Goal: Transaction & Acquisition: Purchase product/service

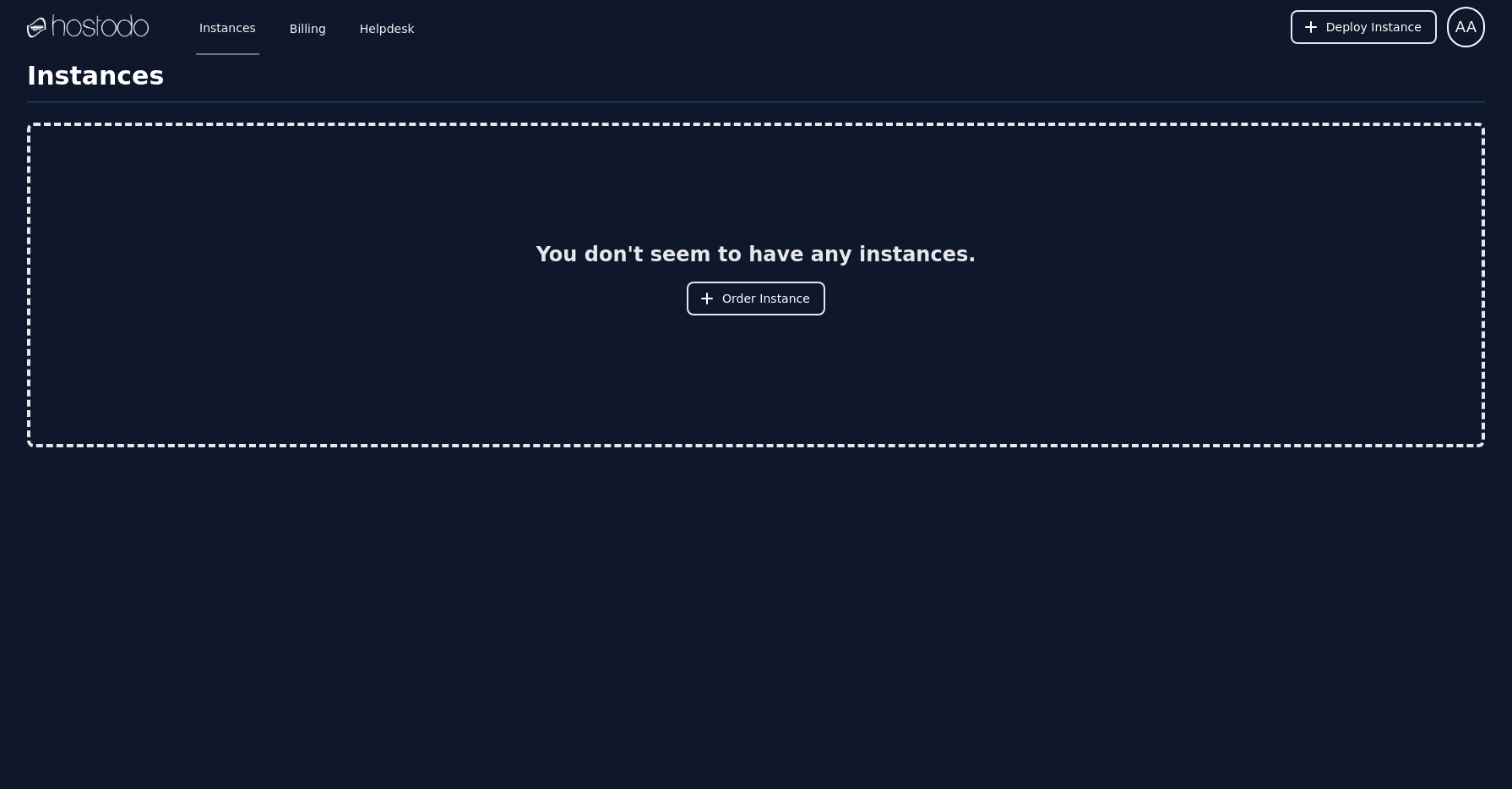
click at [769, 306] on span "Order Instance" at bounding box center [766, 298] width 88 height 17
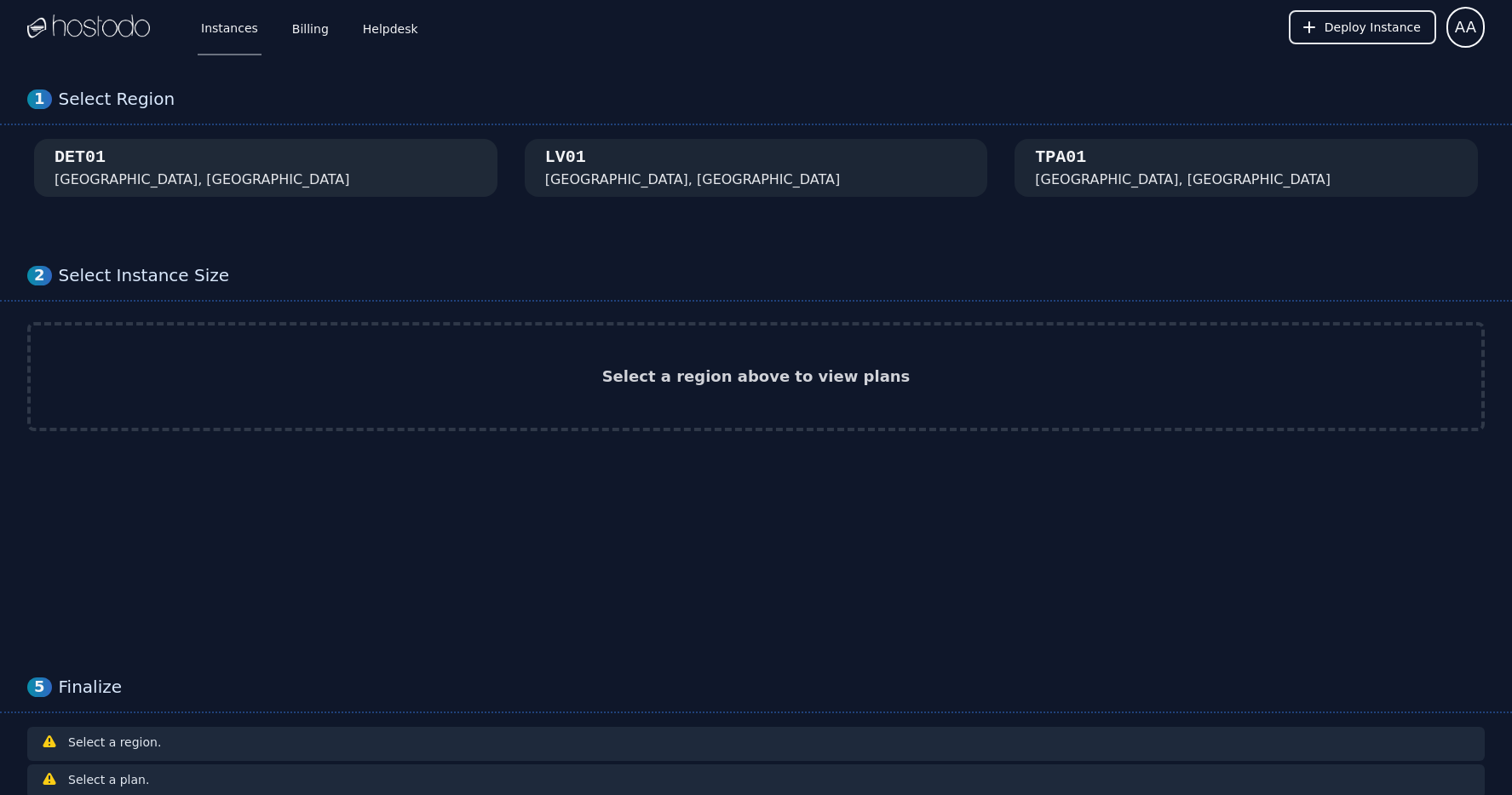
click at [206, 171] on button "DET01 Detroit, MI" at bounding box center [266, 167] width 463 height 58
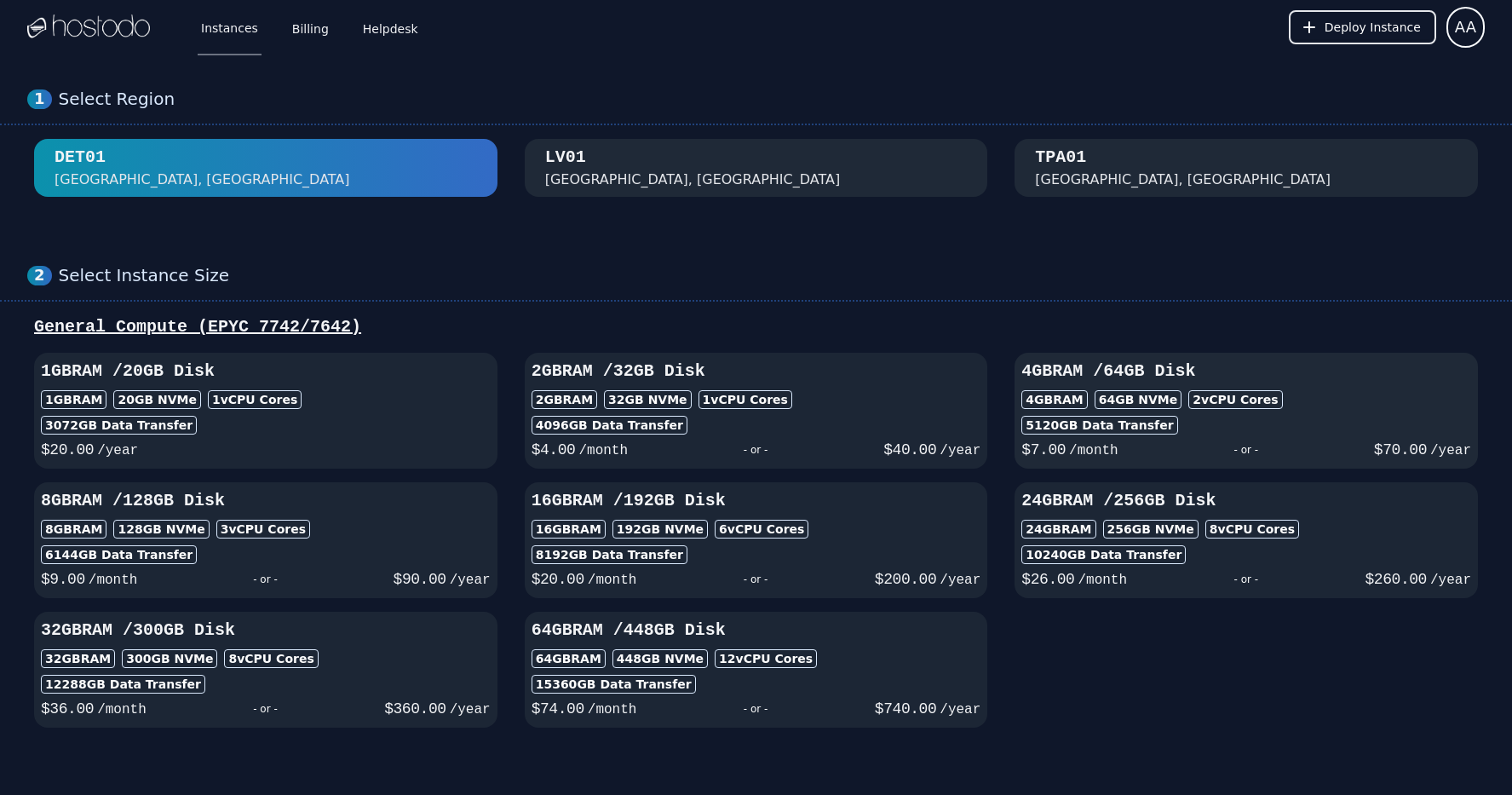
click at [1169, 444] on div "- or -" at bounding box center [1246, 450] width 255 height 24
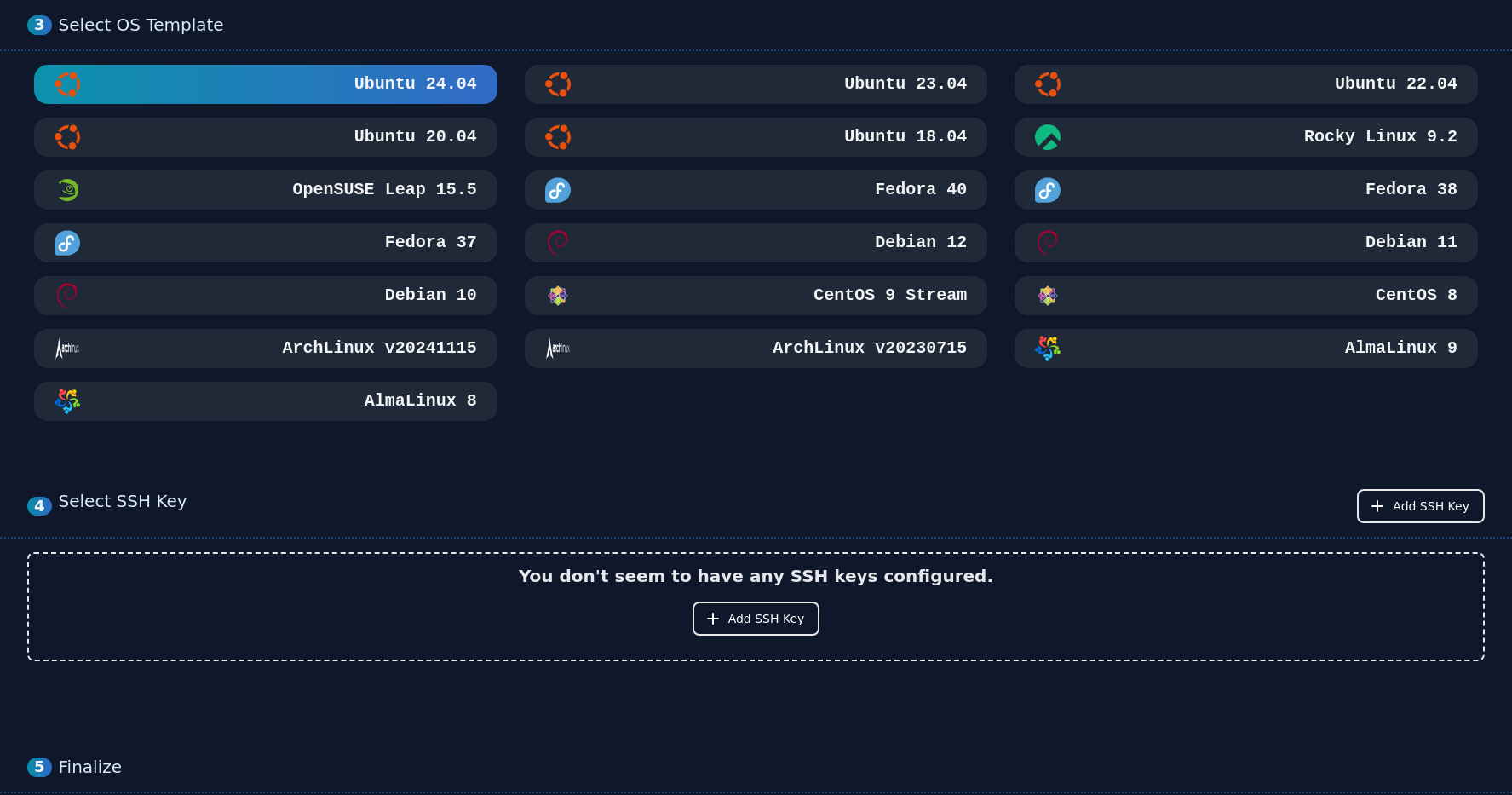
scroll to position [746, 0]
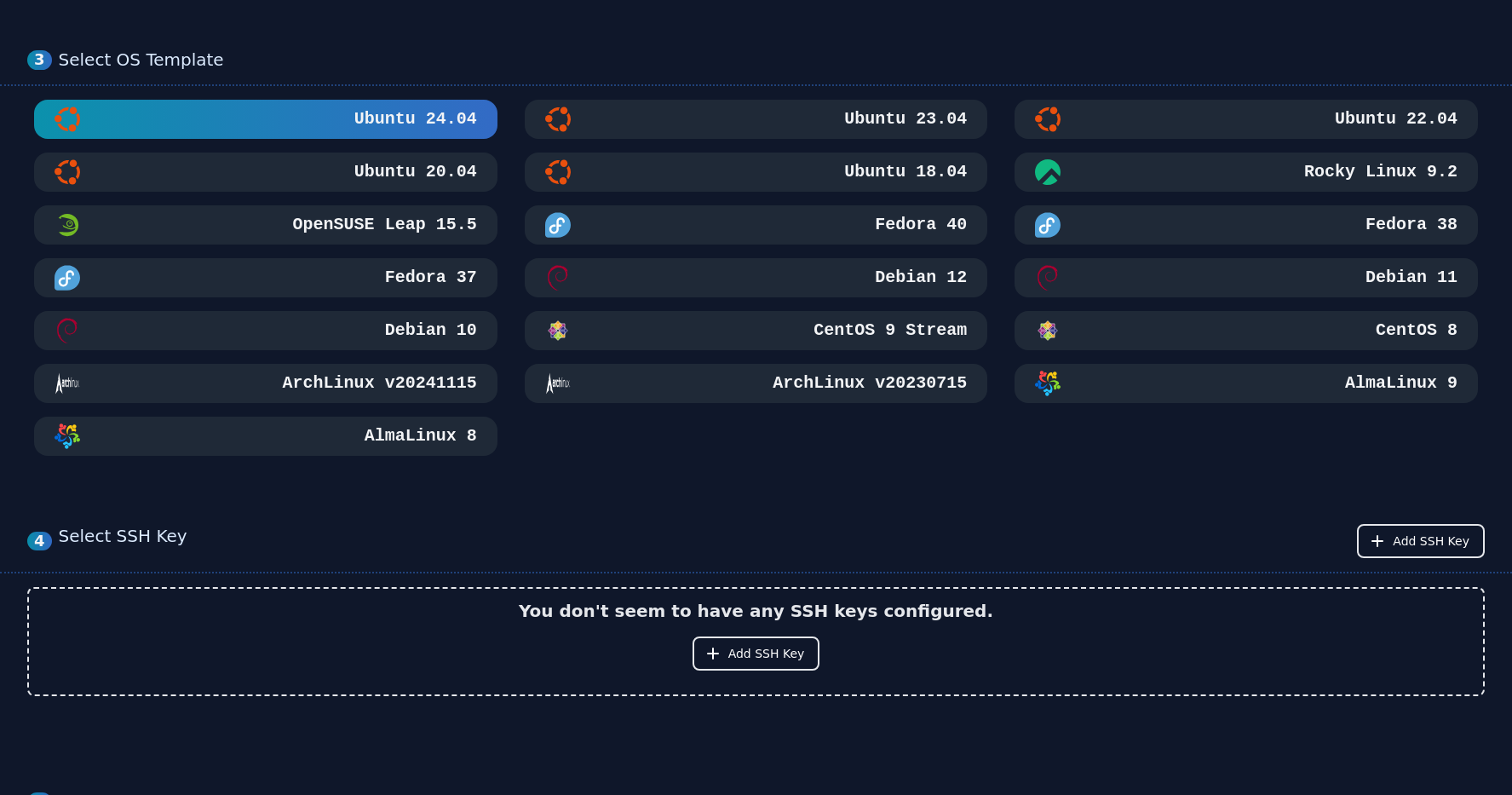
click at [872, 282] on h3 "Debian 12" at bounding box center [919, 278] width 95 height 24
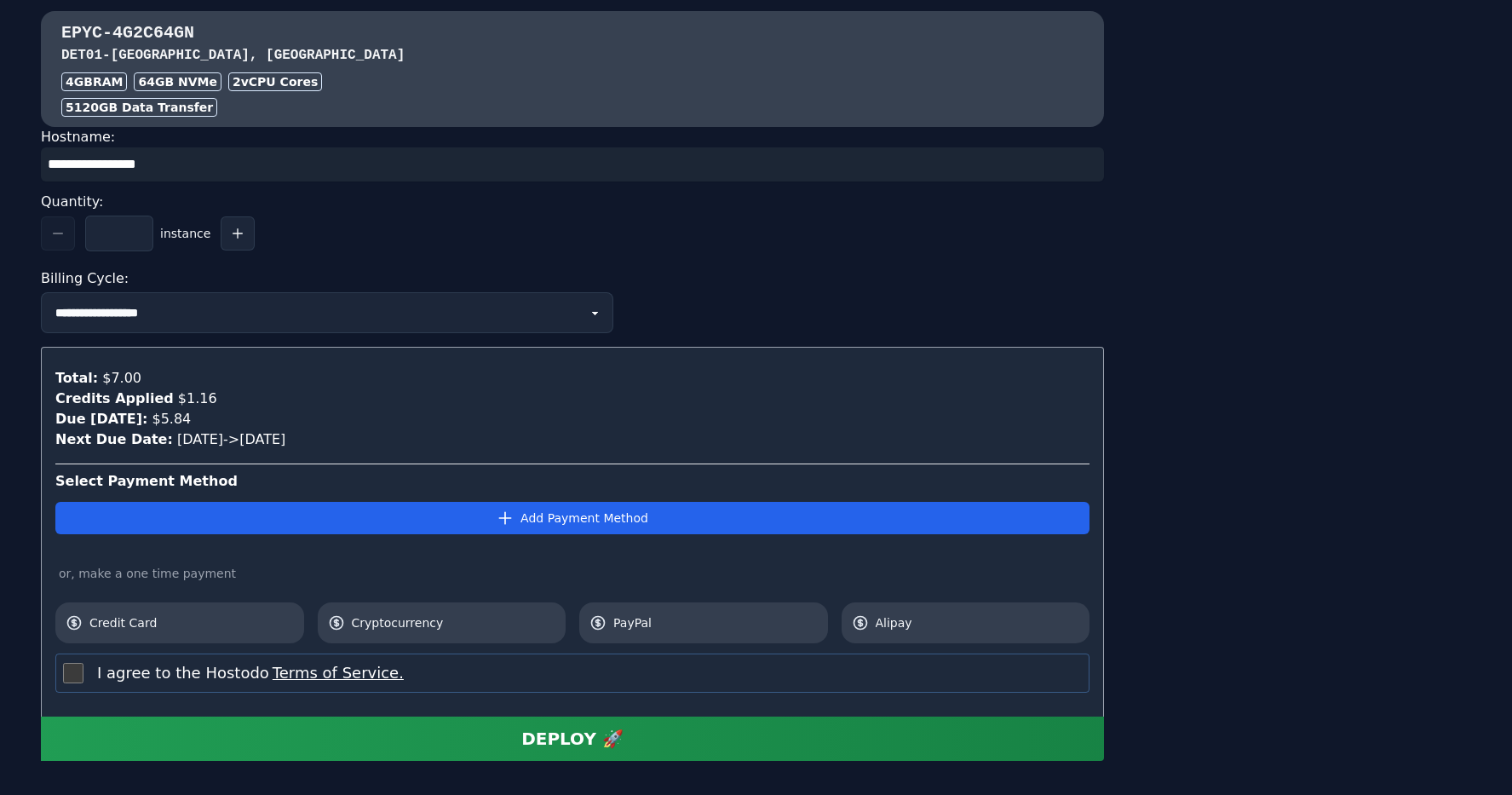
scroll to position [1659, 0]
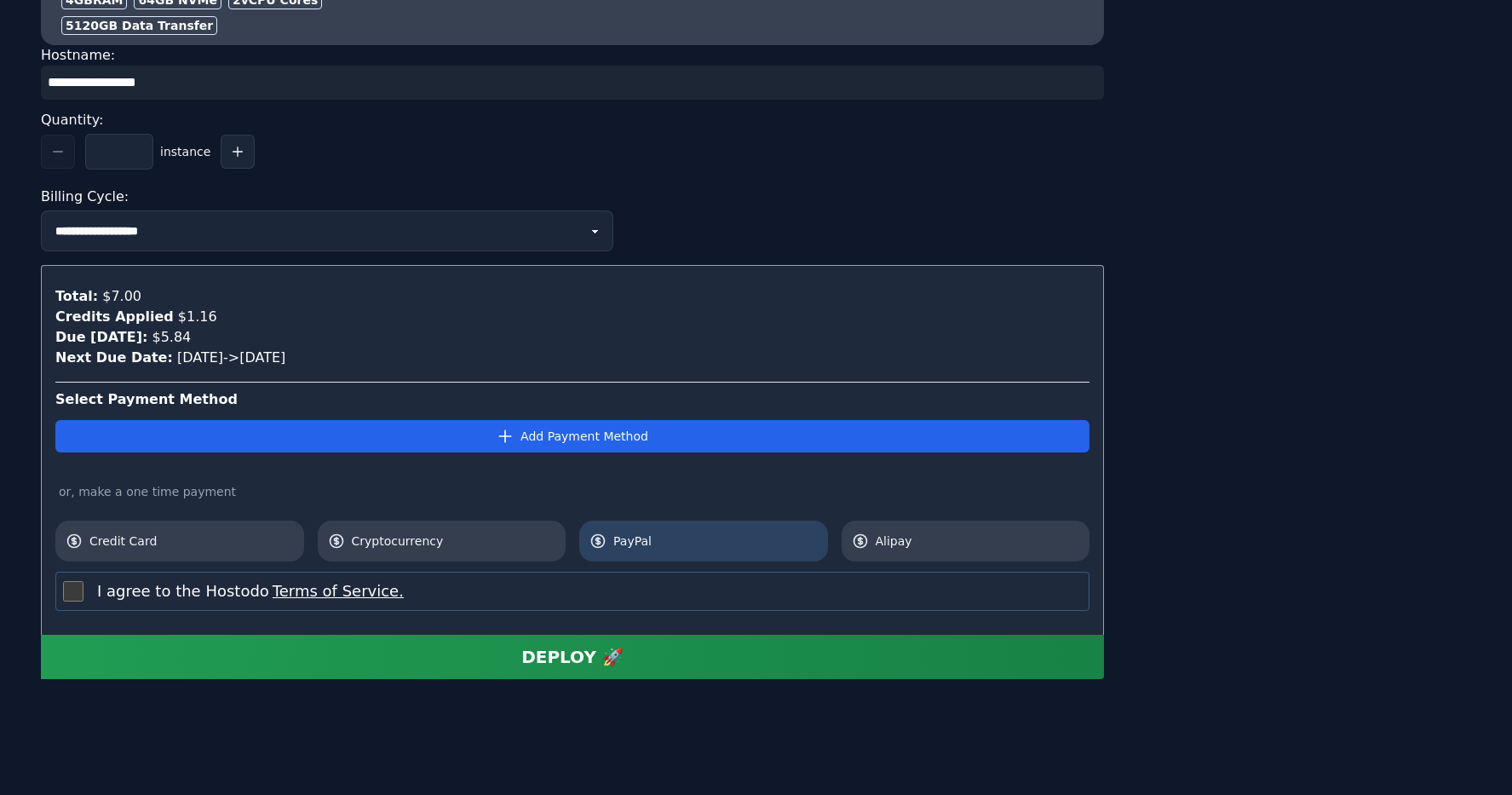
click at [757, 547] on span "PayPal" at bounding box center [716, 540] width 204 height 17
click at [585, 664] on div "DEPLOY 🚀" at bounding box center [572, 657] width 102 height 24
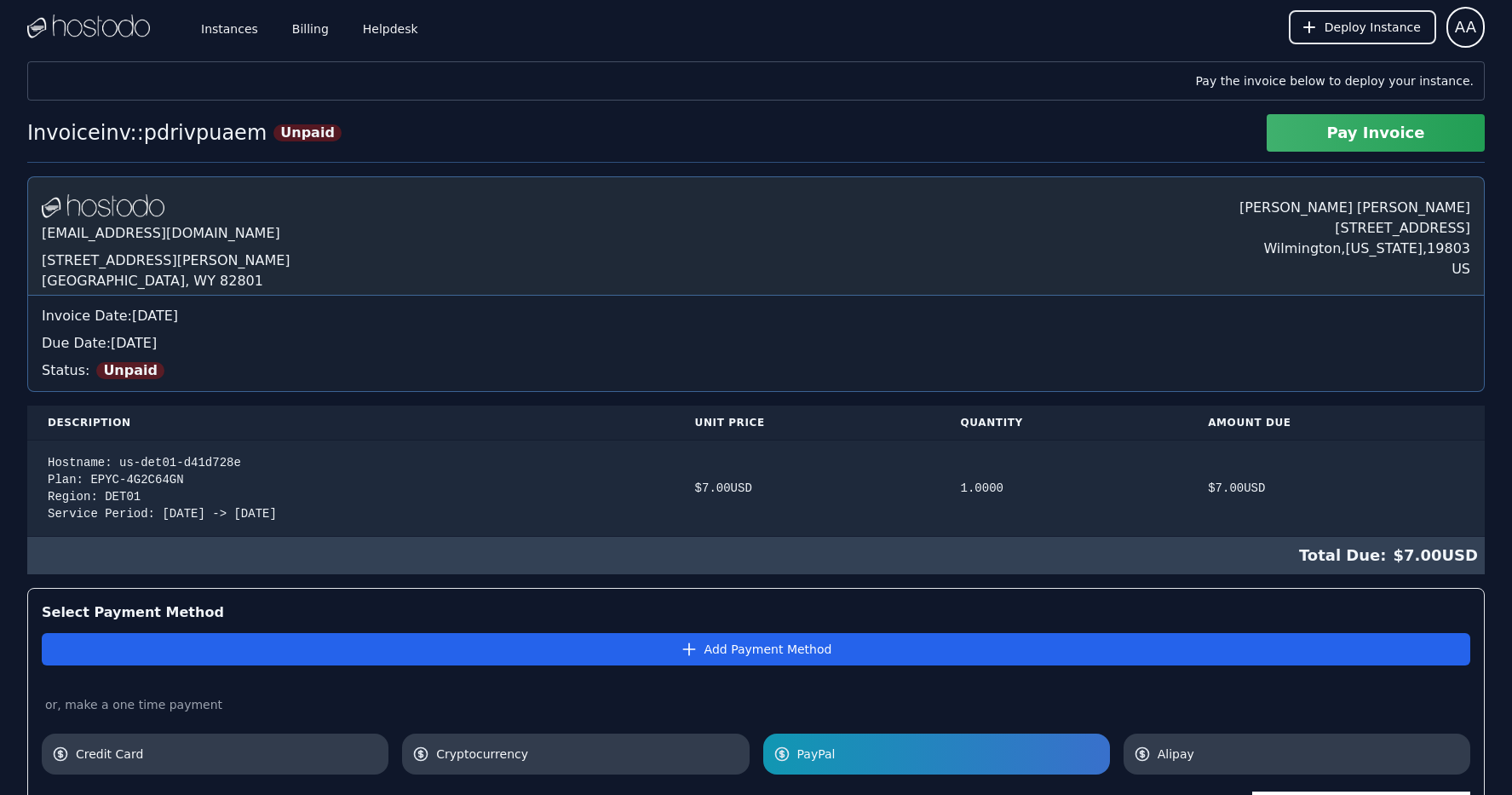
click at [1363, 137] on button "Pay Invoice" at bounding box center [1376, 132] width 218 height 37
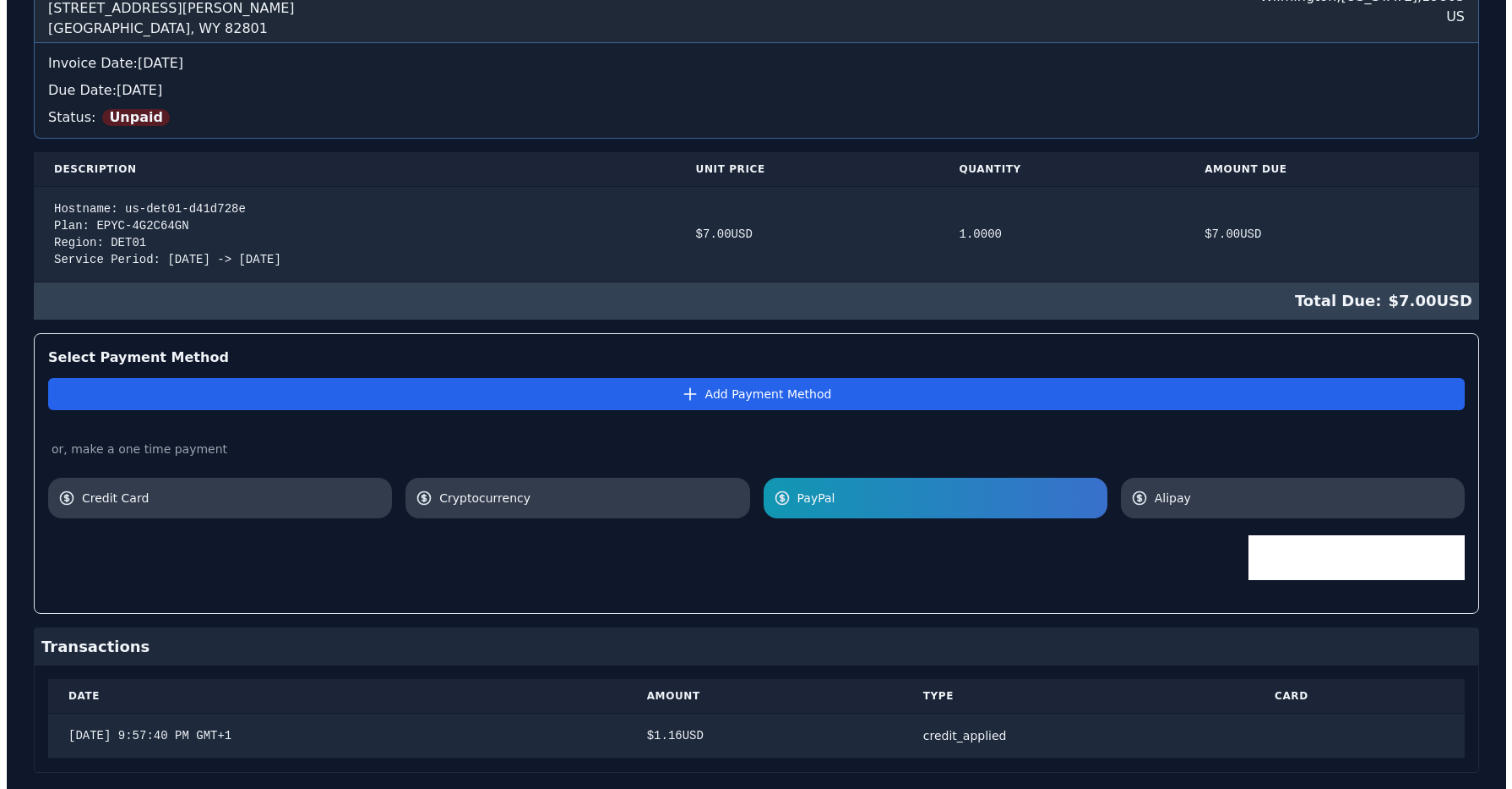
scroll to position [287, 0]
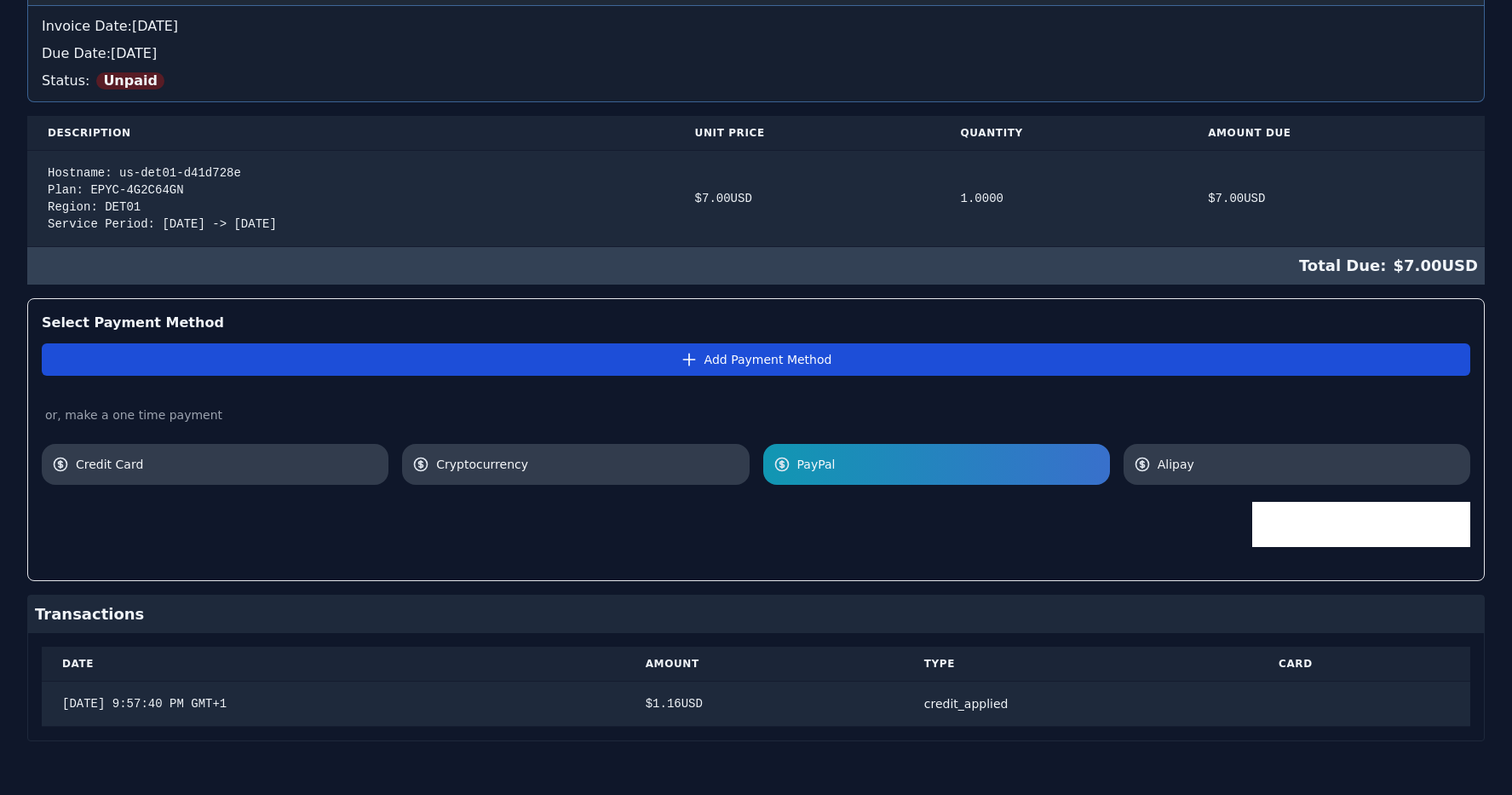
click at [795, 366] on button "Add Payment Method" at bounding box center [756, 359] width 1429 height 32
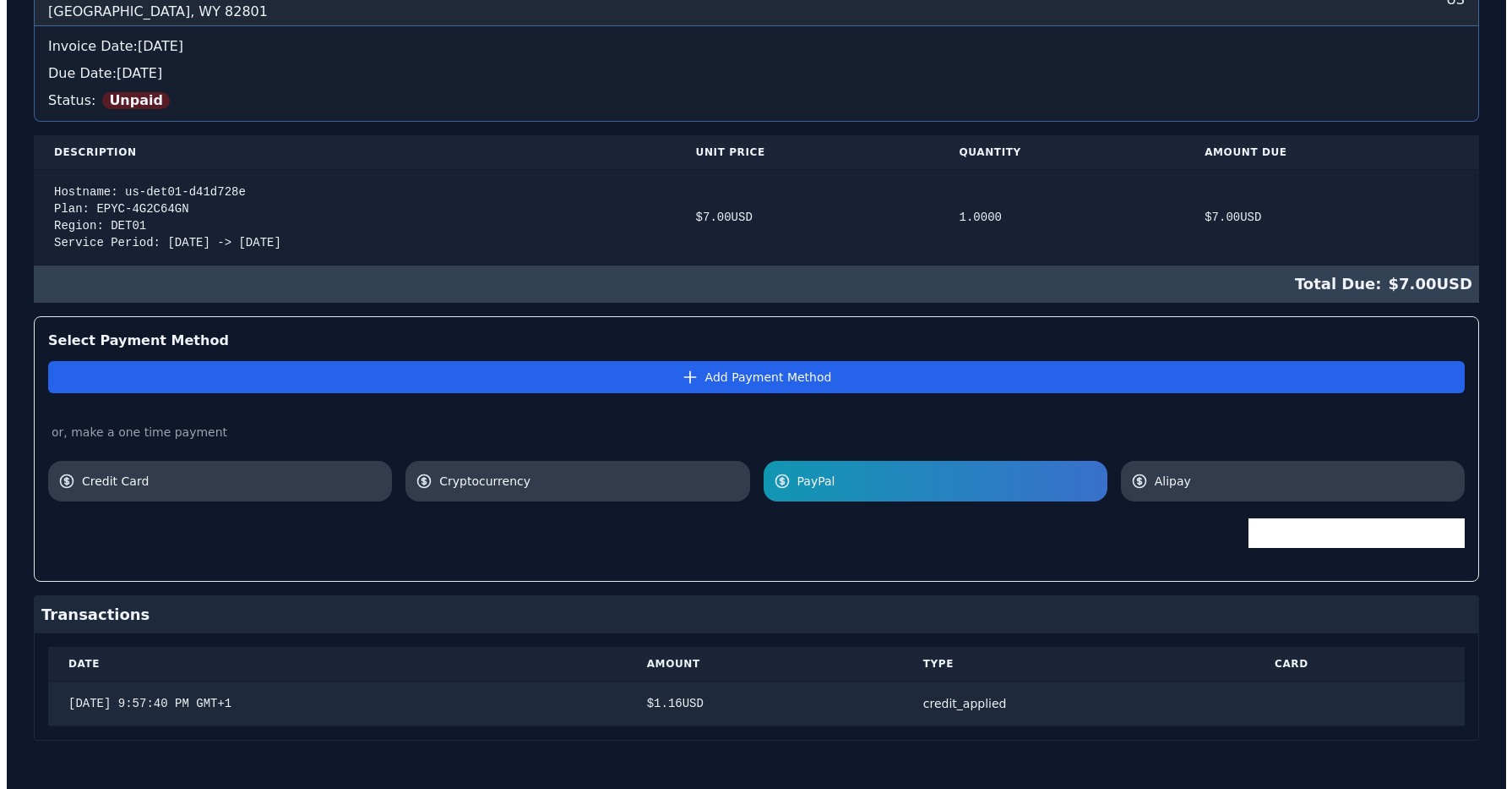
scroll to position [272, 0]
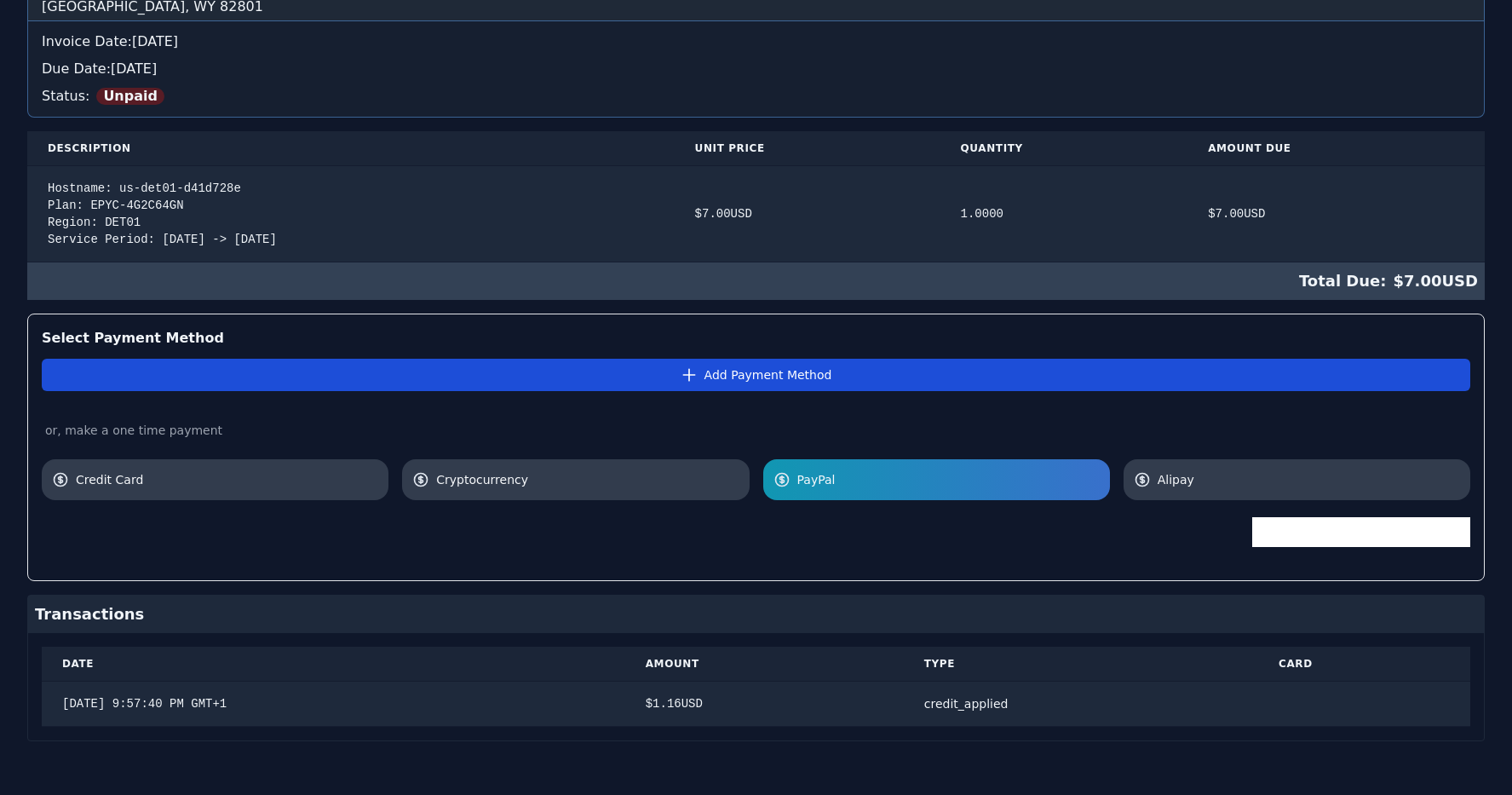
click at [808, 386] on button "Add Payment Method" at bounding box center [756, 374] width 1429 height 32
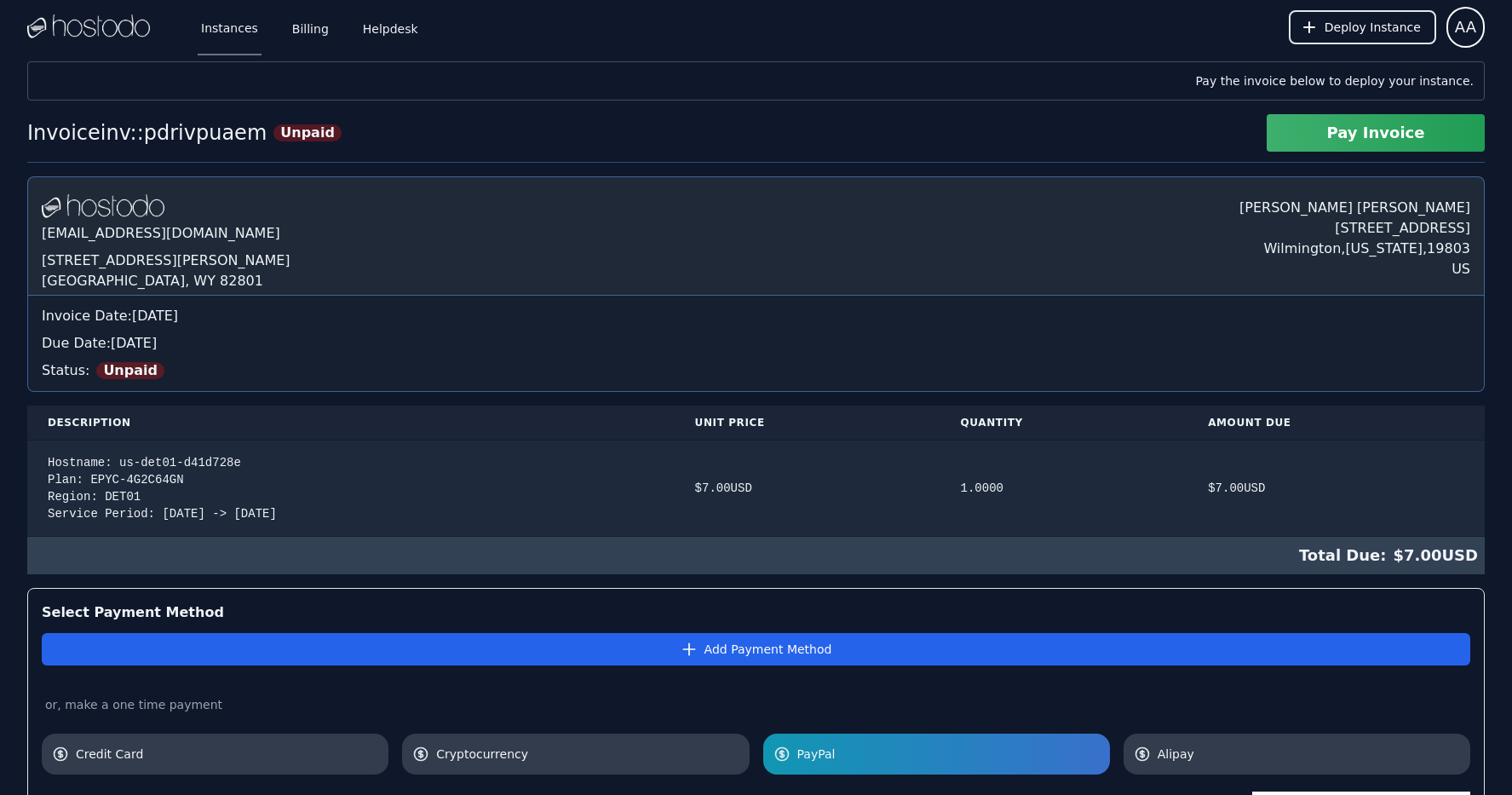
click at [228, 33] on link "Instances" at bounding box center [229, 26] width 64 height 56
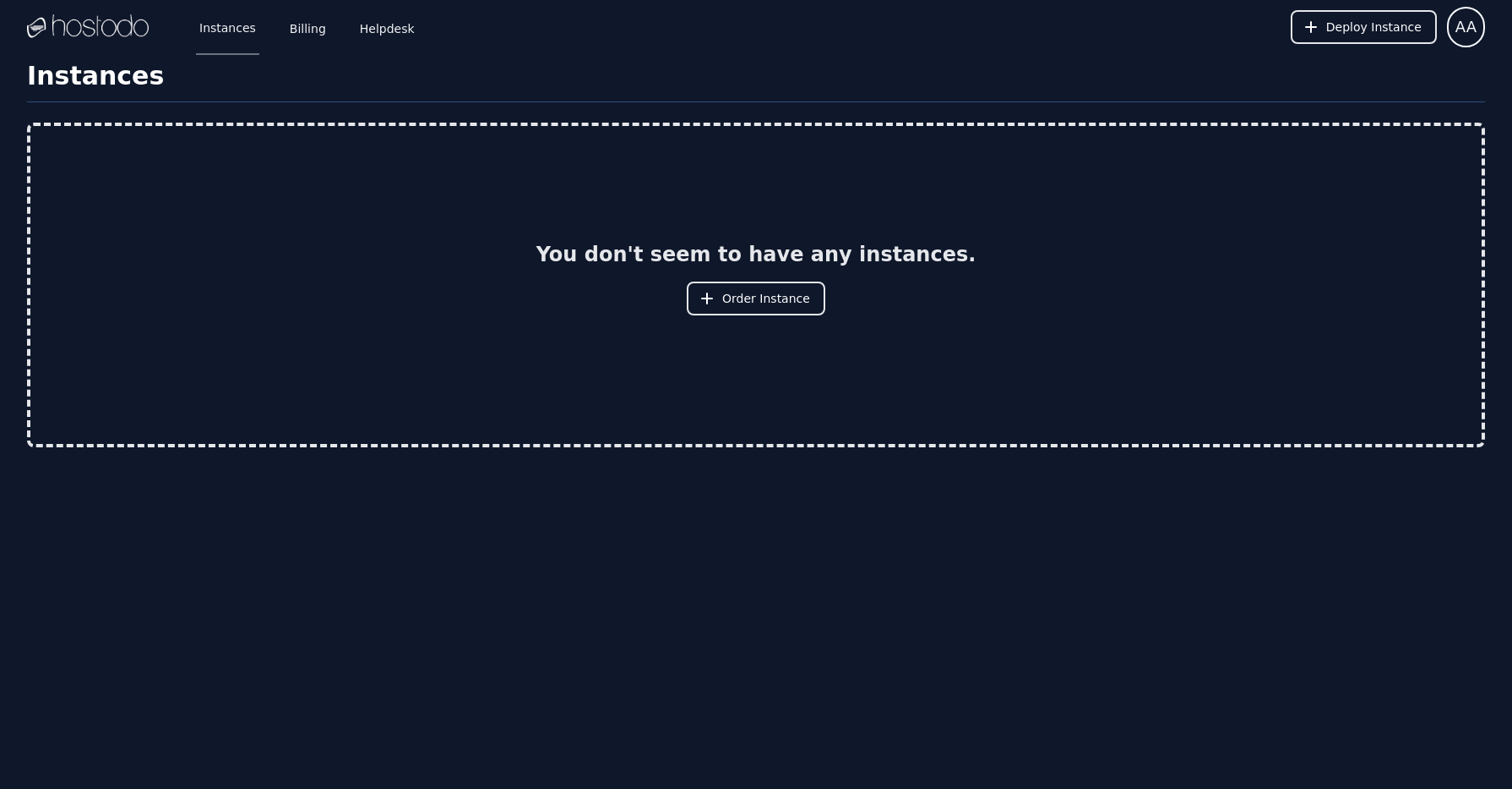
click at [775, 311] on button "Order Instance" at bounding box center [756, 298] width 138 height 34
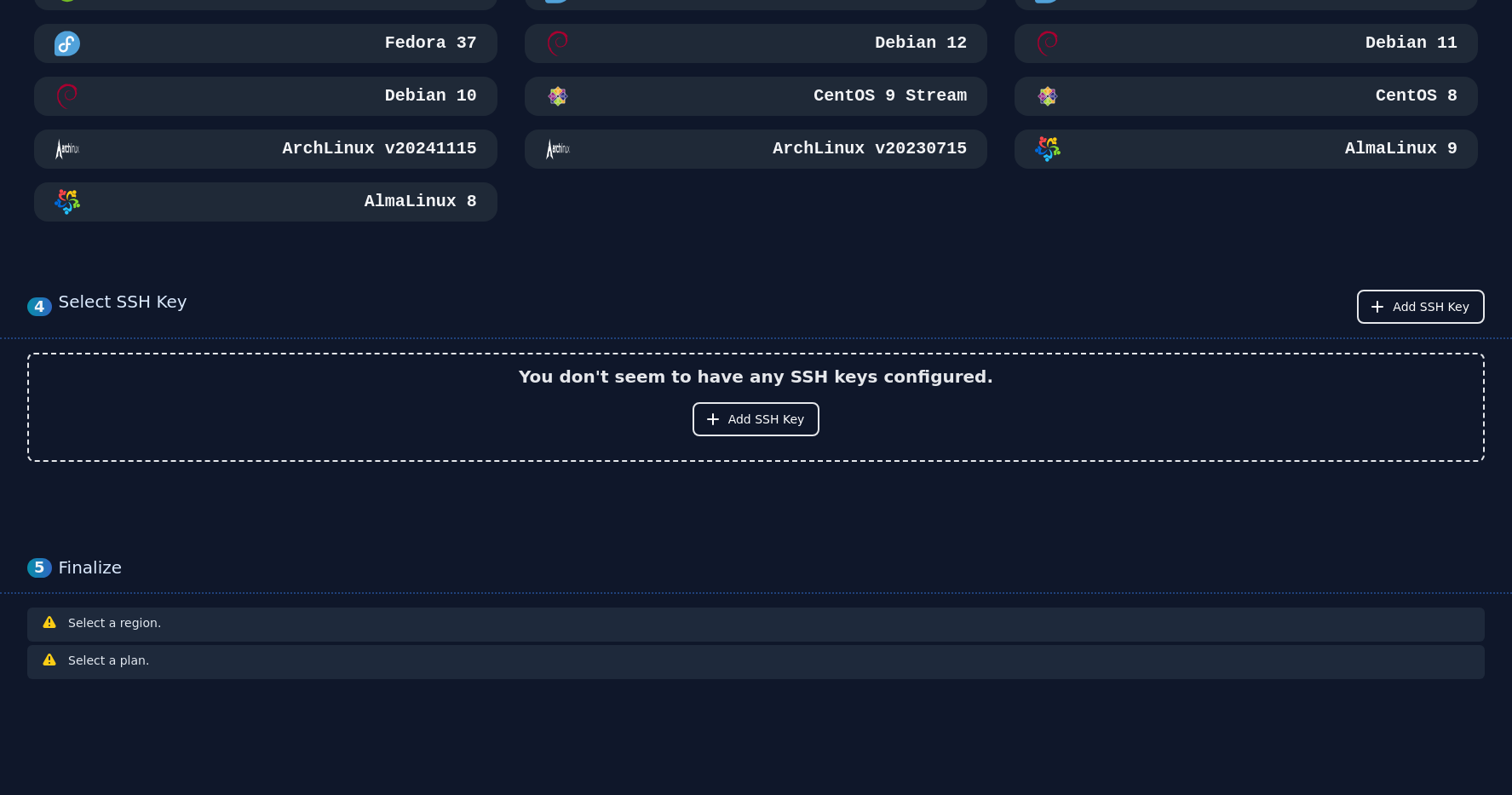
scroll to position [335, 0]
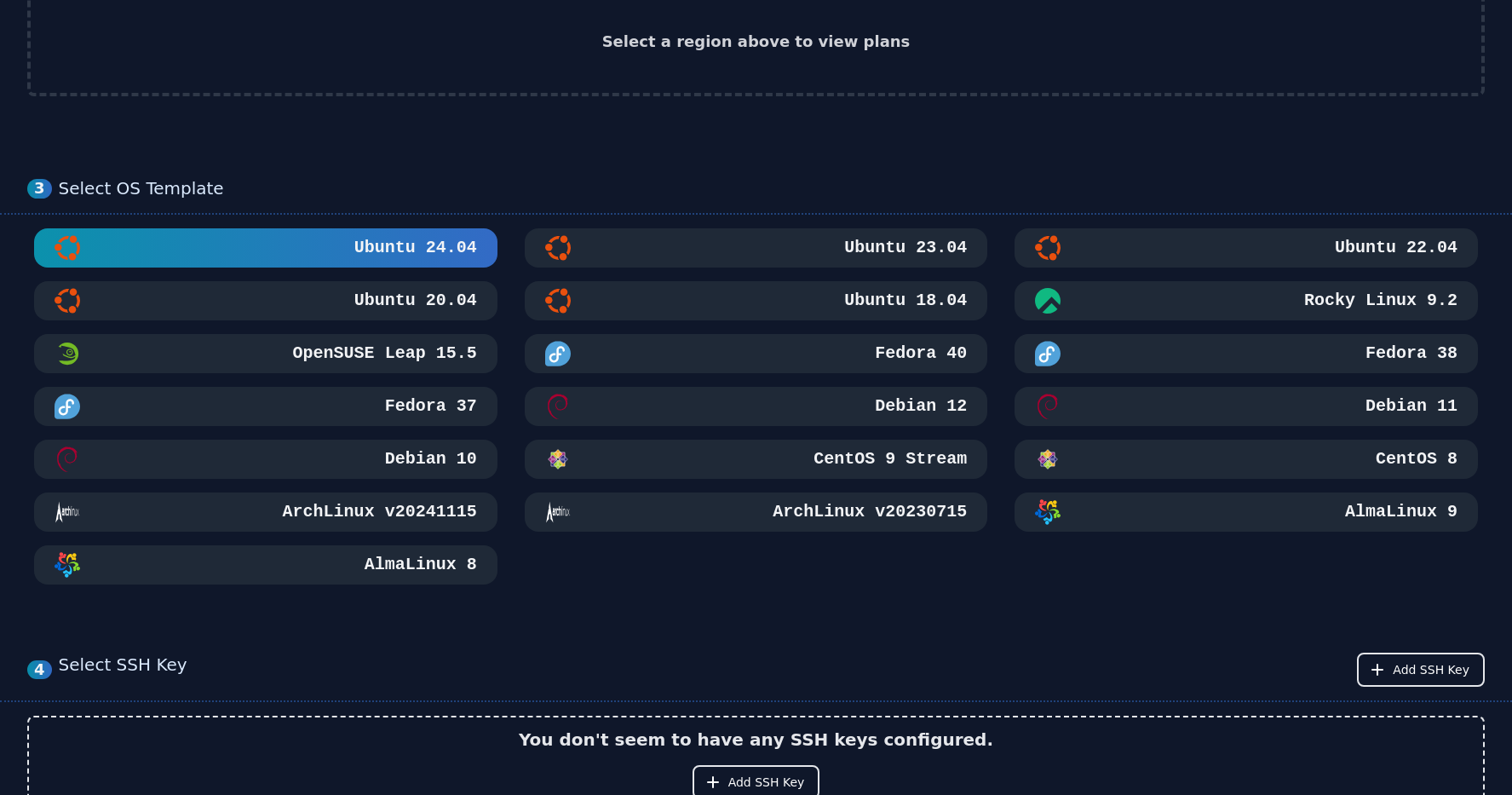
click at [872, 417] on h3 "Debian 12" at bounding box center [919, 406] width 95 height 24
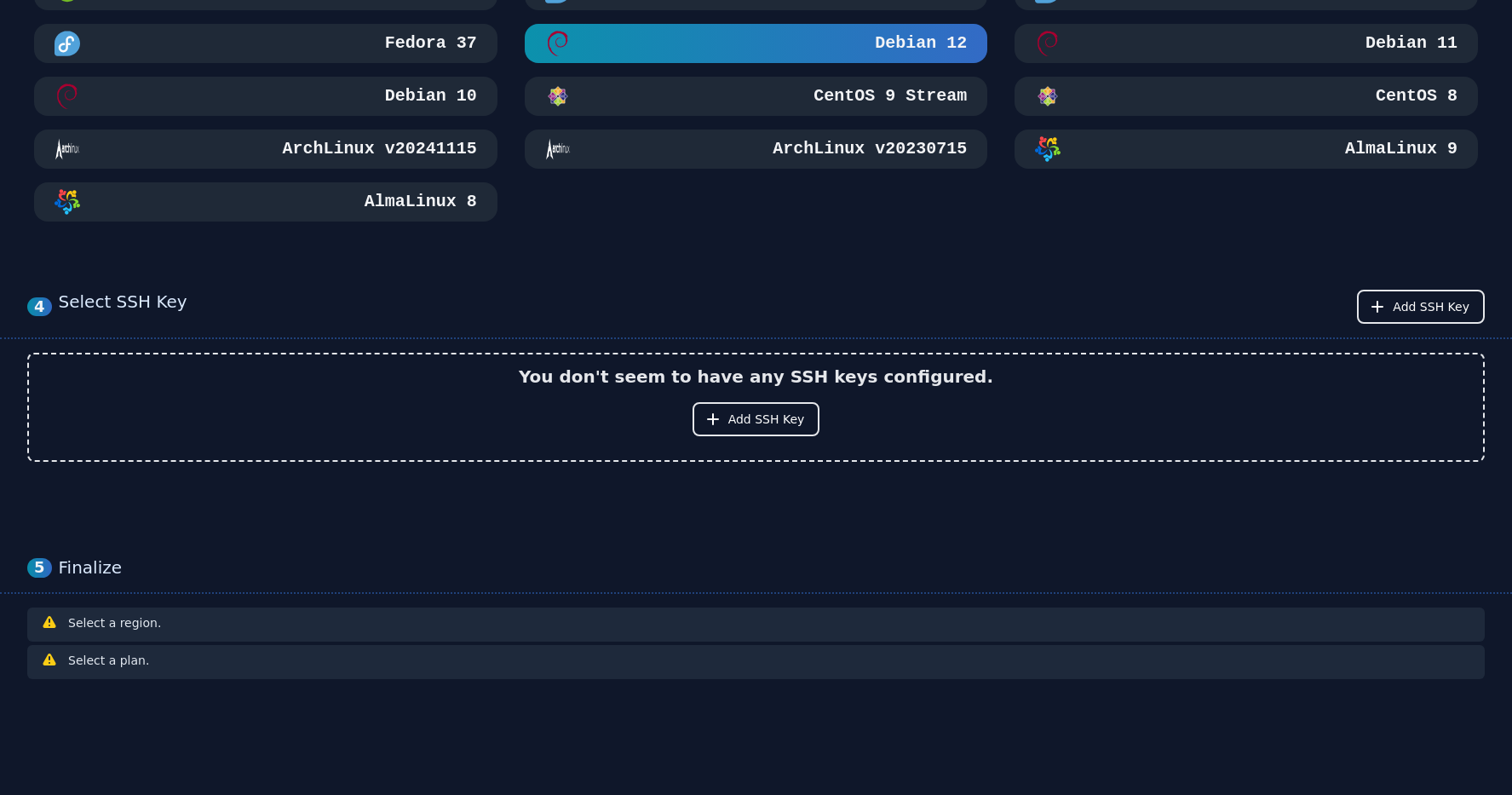
scroll to position [0, 0]
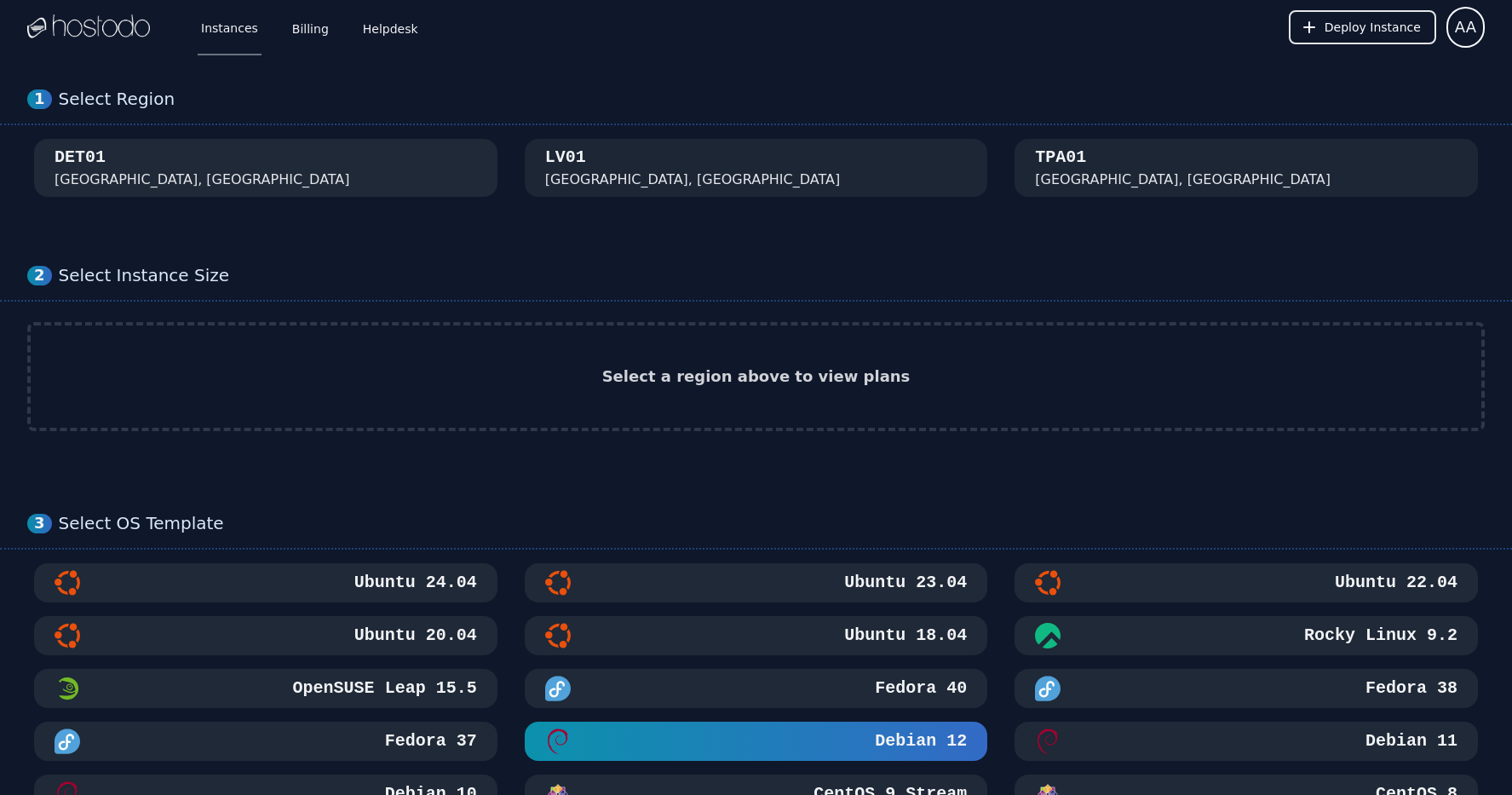
click at [234, 156] on button "DET01 Detroit, MI" at bounding box center [266, 167] width 463 height 58
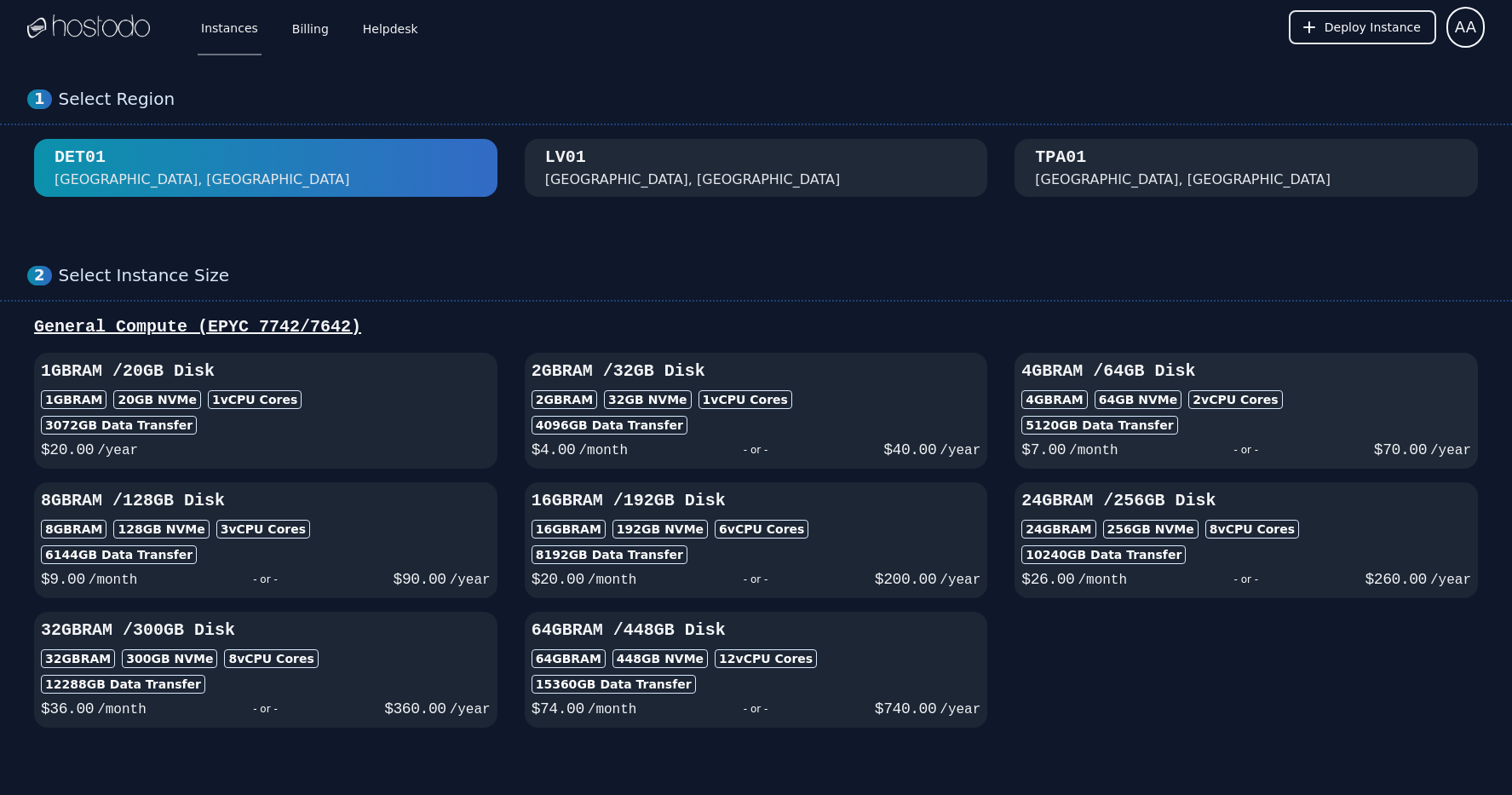
click at [1177, 443] on div "- or -" at bounding box center [1246, 450] width 255 height 24
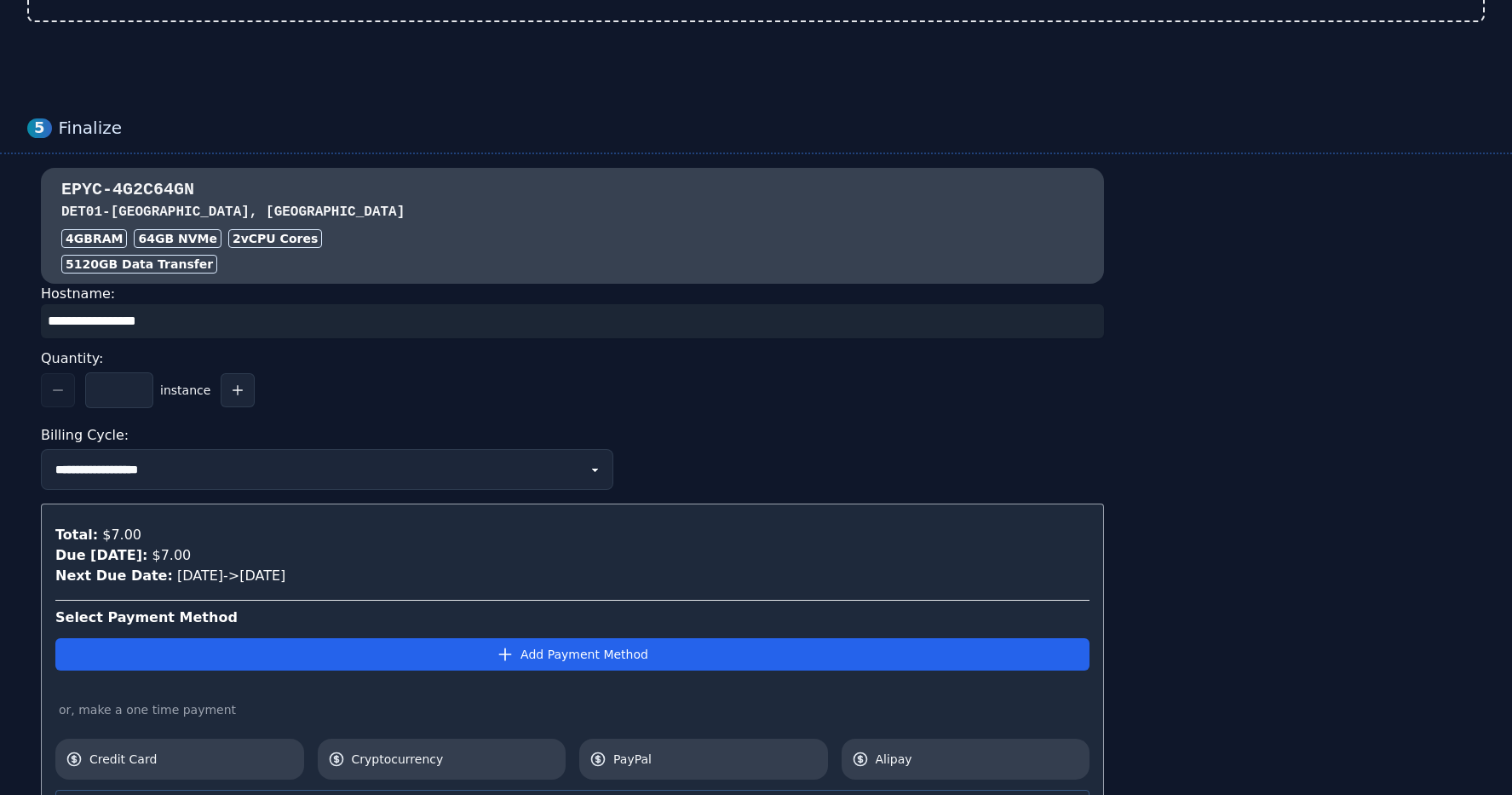
scroll to position [1544, 0]
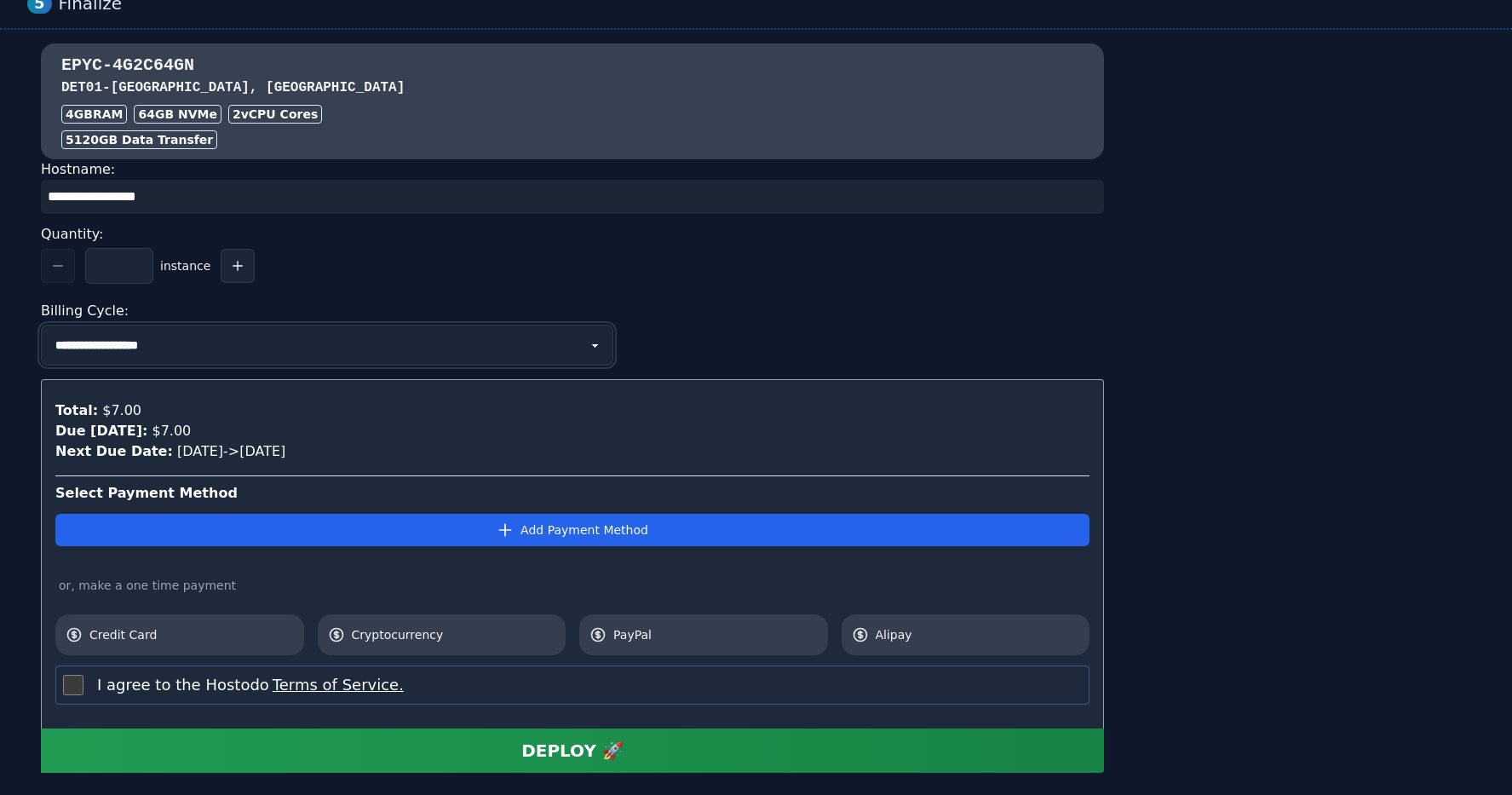
select select "********"
click at [764, 325] on div "**********" at bounding box center [572, 345] width 1063 height 41
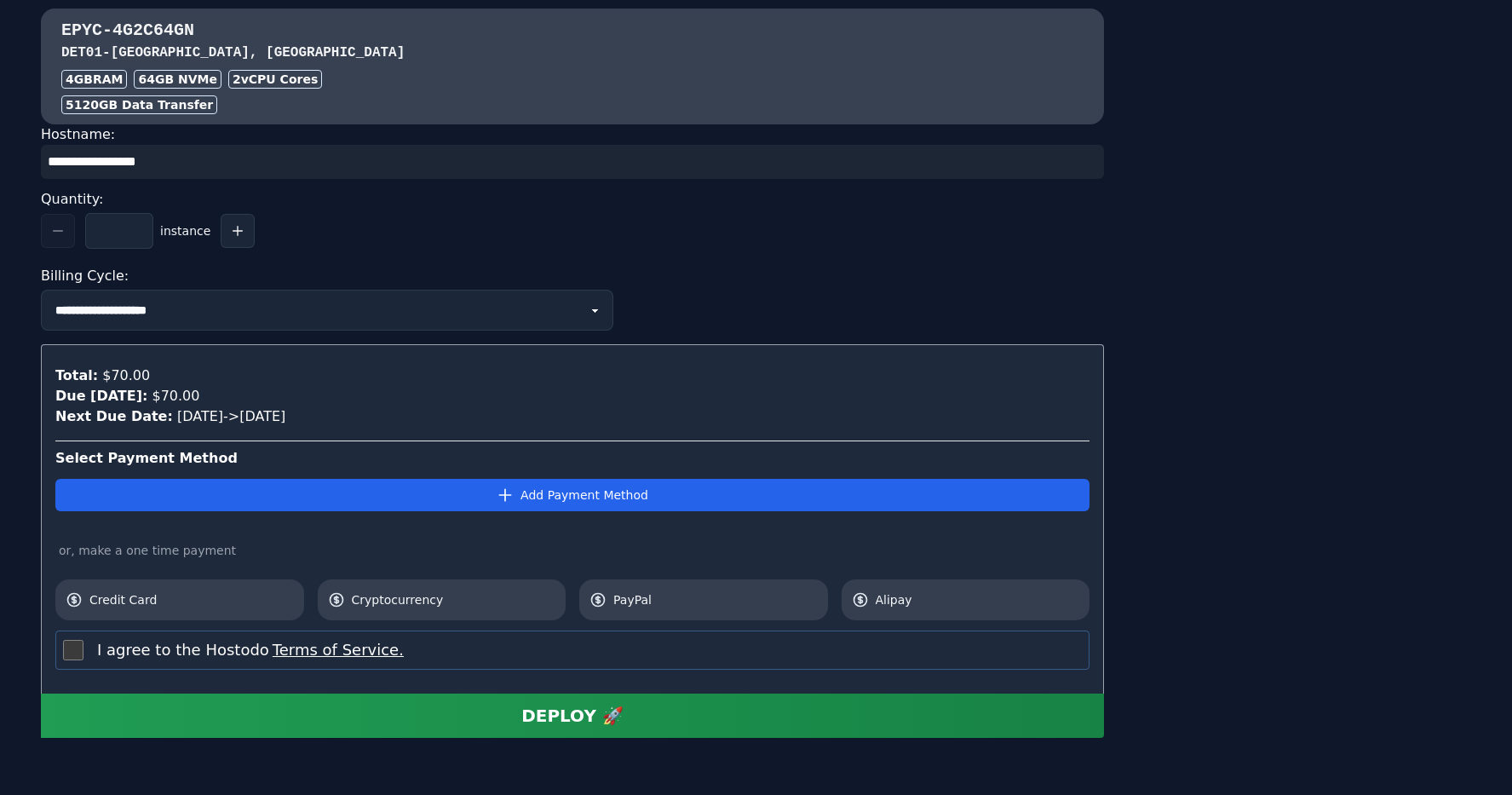
scroll to position [1638, 0]
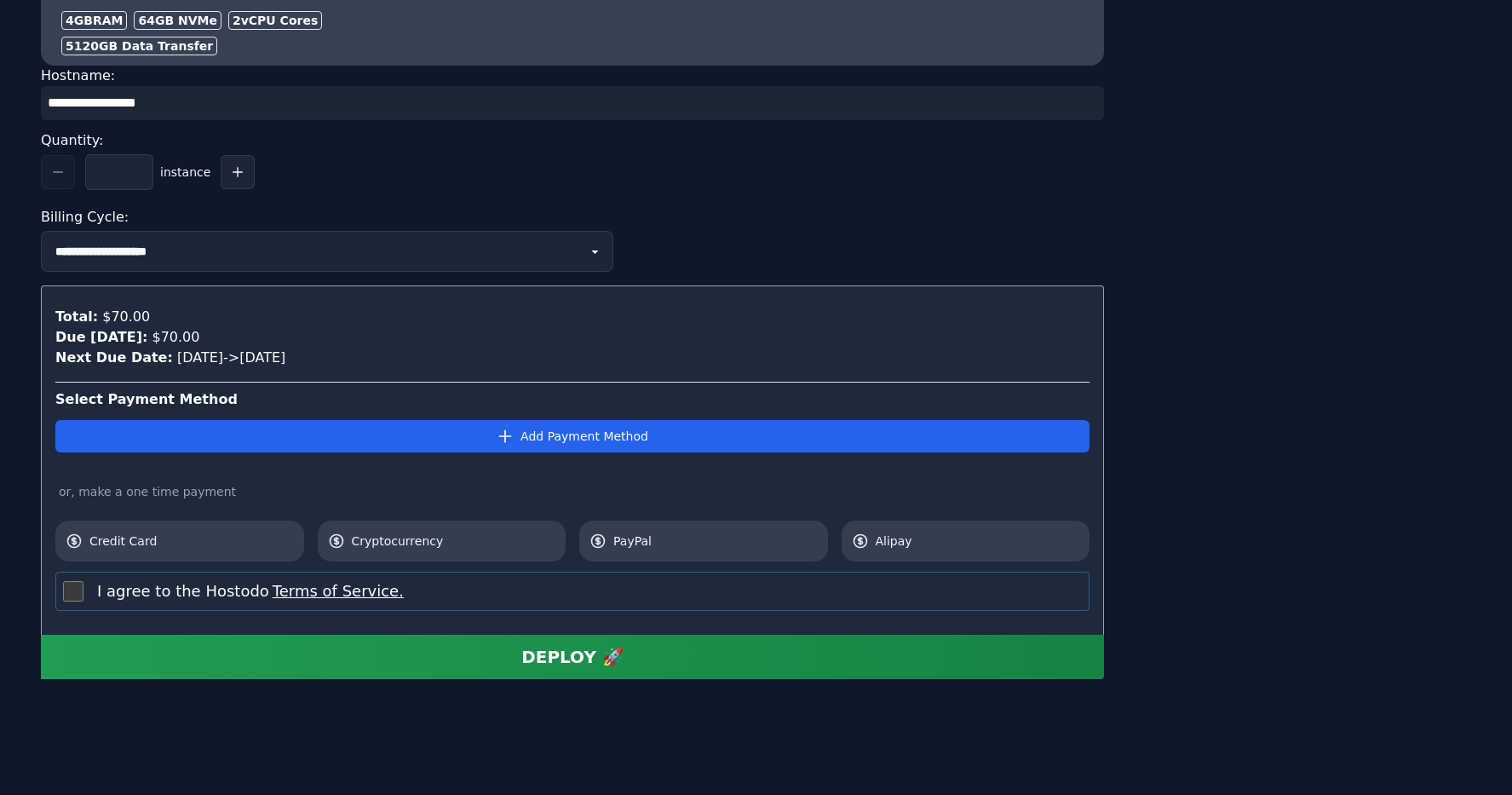
click at [101, 595] on label "I agree to the Hostodo Terms of Service." at bounding box center [250, 591] width 306 height 24
click at [655, 539] on span "PayPal" at bounding box center [716, 540] width 204 height 17
select select "********"
click at [629, 663] on button "DEPLOY 🚀" at bounding box center [572, 656] width 1063 height 44
select select "********"
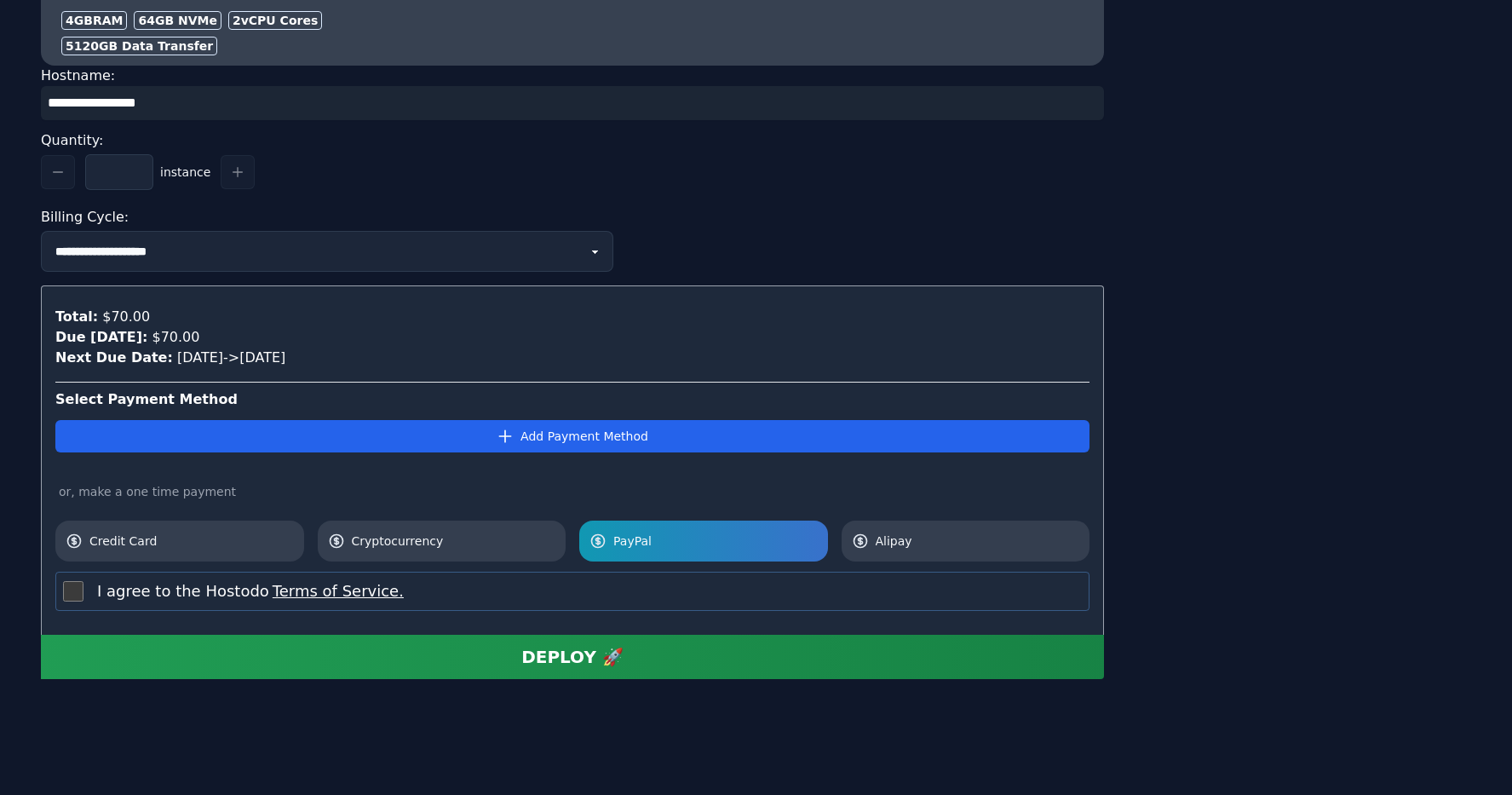
select select "********"
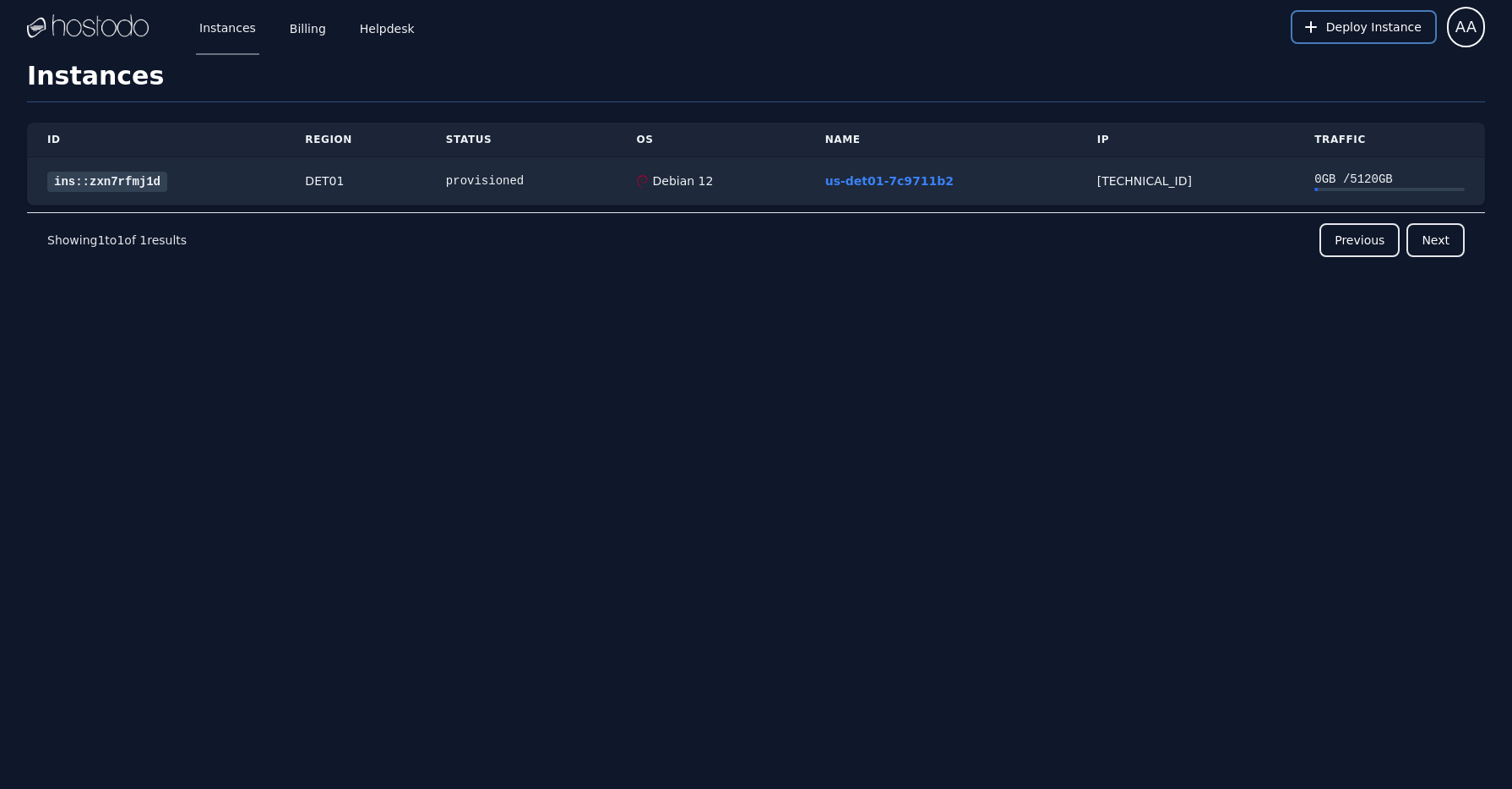
click at [1358, 32] on span "Deploy Instance" at bounding box center [1374, 26] width 95 height 17
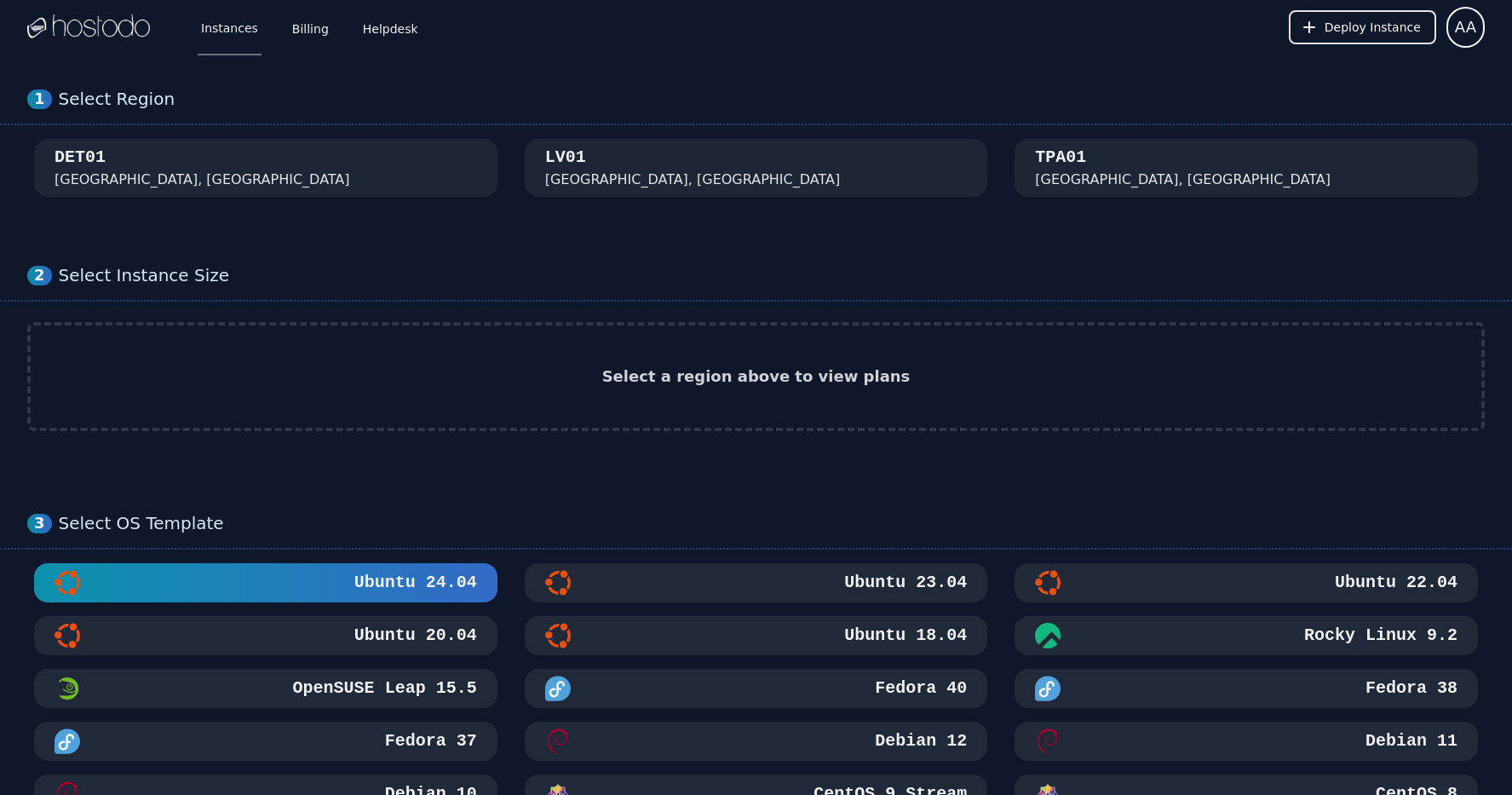
click at [119, 33] on img at bounding box center [88, 27] width 123 height 26
click at [245, 31] on link "Instances" at bounding box center [229, 26] width 64 height 56
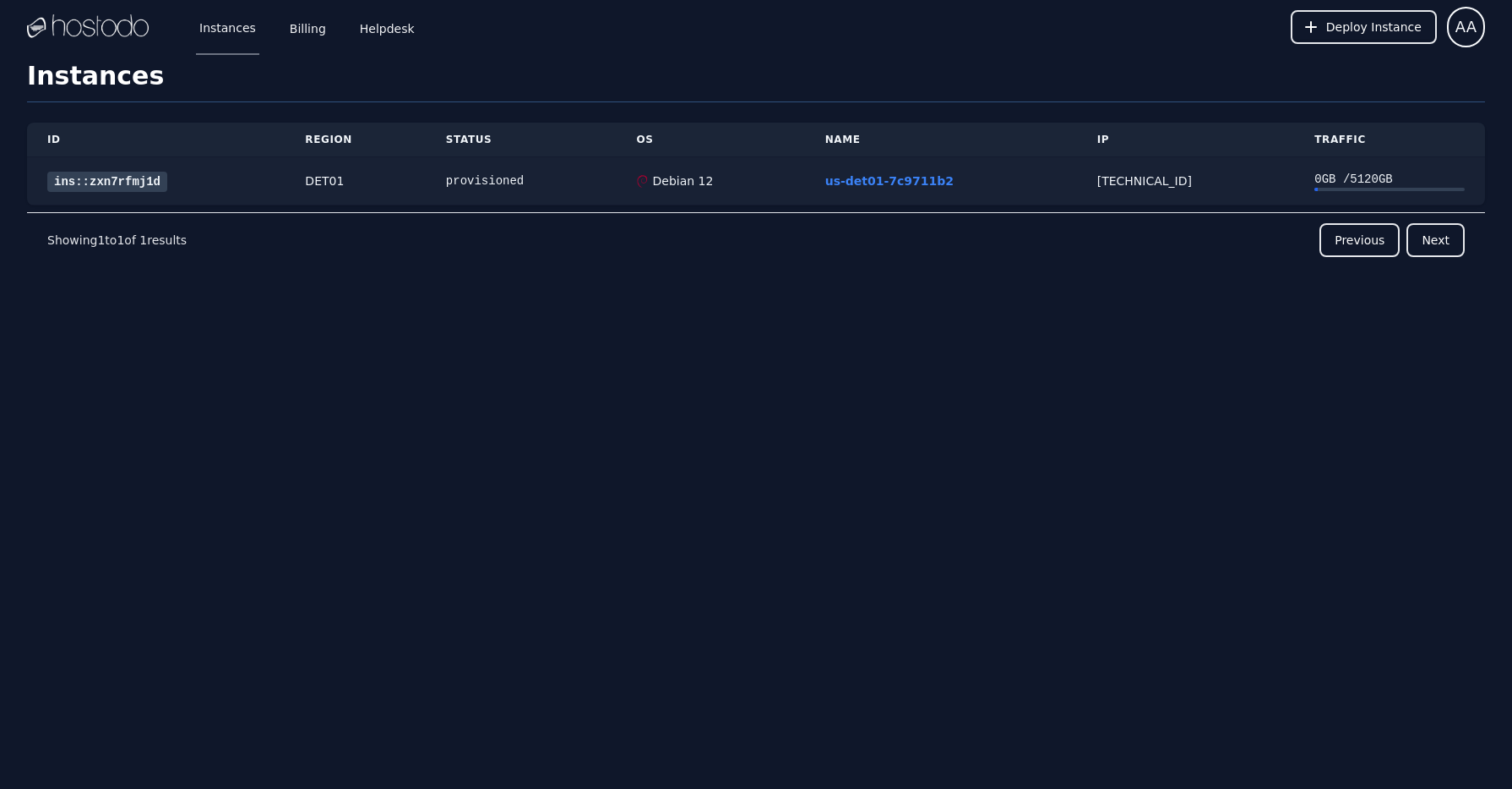
click at [569, 182] on div "provisioned" at bounding box center [521, 180] width 150 height 17
click at [100, 175] on link "ins::zxn7rfmj1d" at bounding box center [107, 181] width 120 height 20
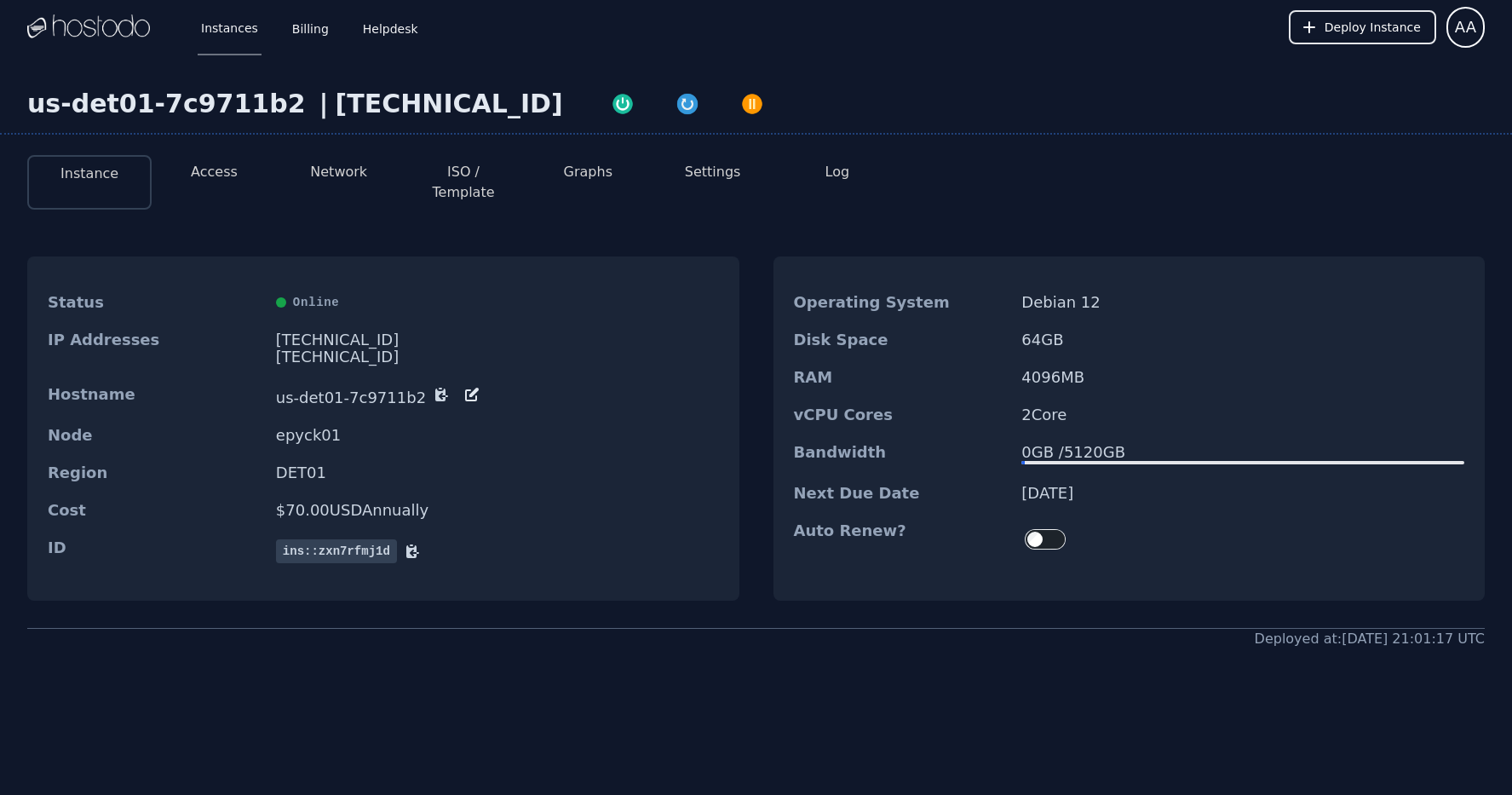
click at [204, 164] on button "Access" at bounding box center [214, 172] width 47 height 21
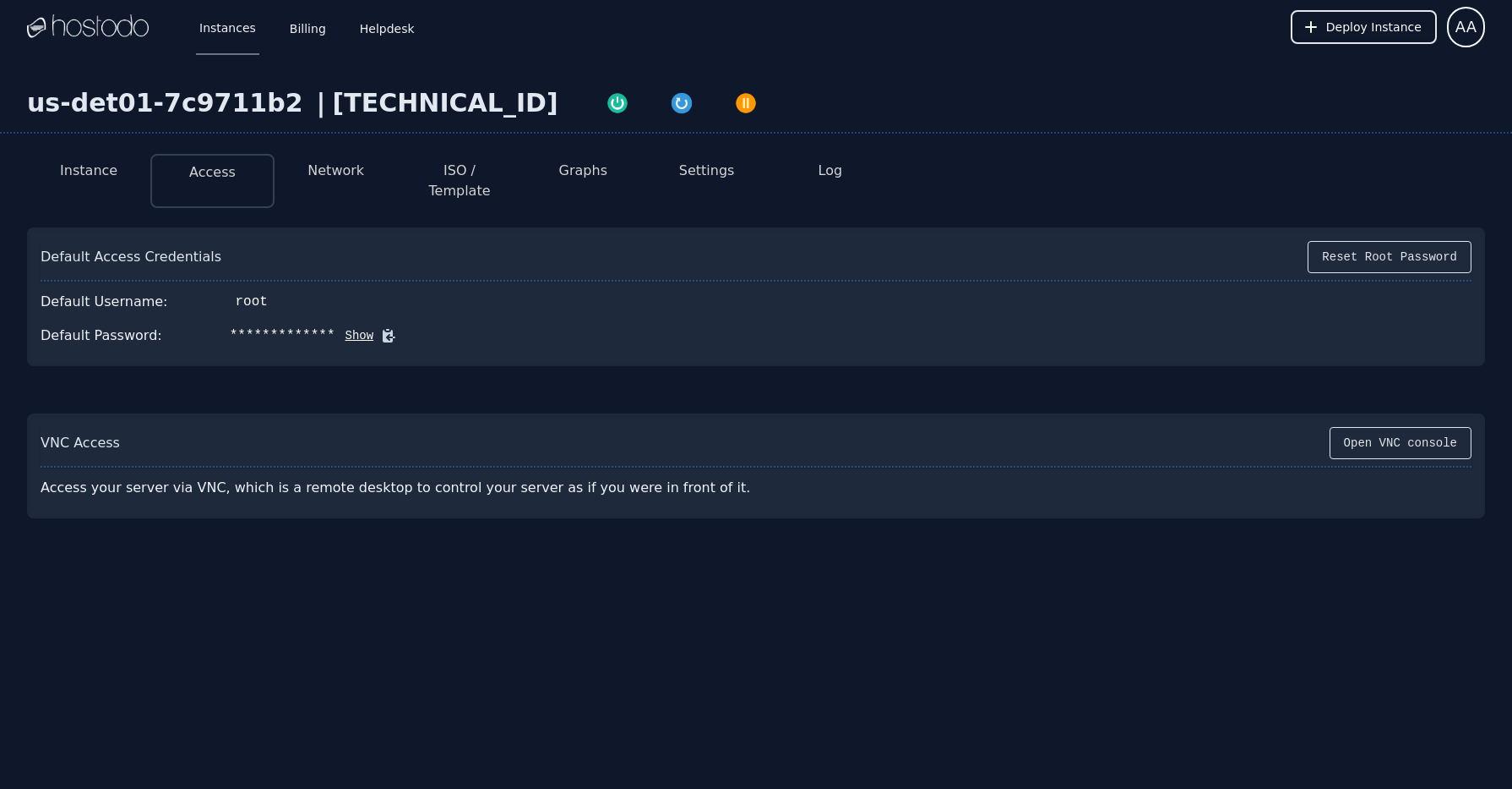
click at [338, 170] on button "Network" at bounding box center [336, 170] width 56 height 20
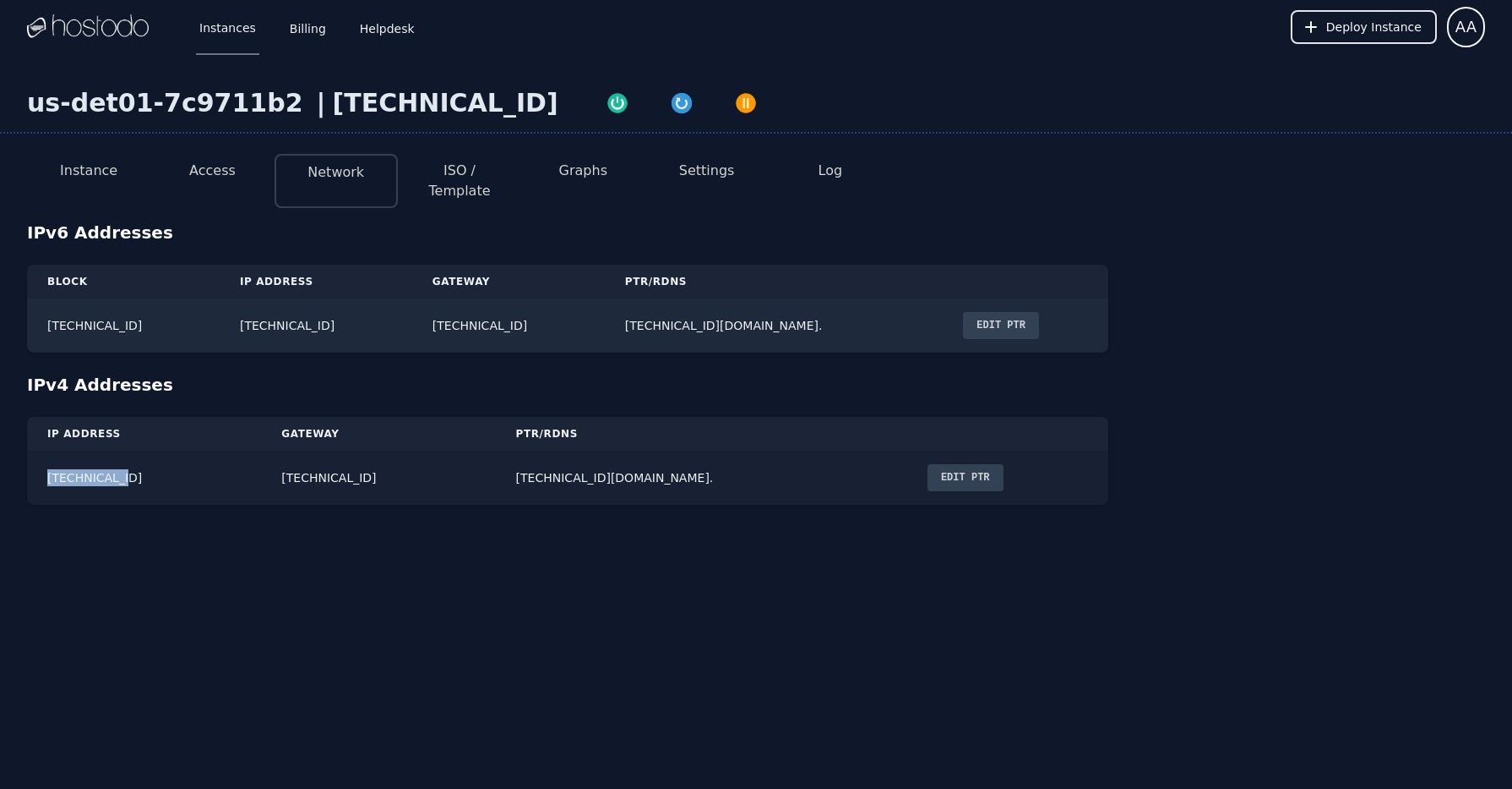
drag, startPoint x: 142, startPoint y: 457, endPoint x: 67, endPoint y: 464, distance: 75.3
click at [42, 457] on td "[TECHNICAL_ID]" at bounding box center [144, 478] width 234 height 55
copy td "[TECHNICAL_ID]"
click at [637, 537] on div "Instances Billing Helpdesk Deploy Instance AA Instances SSH Keys Billing Helpde…" at bounding box center [756, 394] width 1512 height 789
click at [736, 381] on div "IPv6 Addresses Block IP Address Gateway PTR/rDNS [TECHNICAL_ID] [TECHNICAL_ID] …" at bounding box center [756, 362] width 1458 height 284
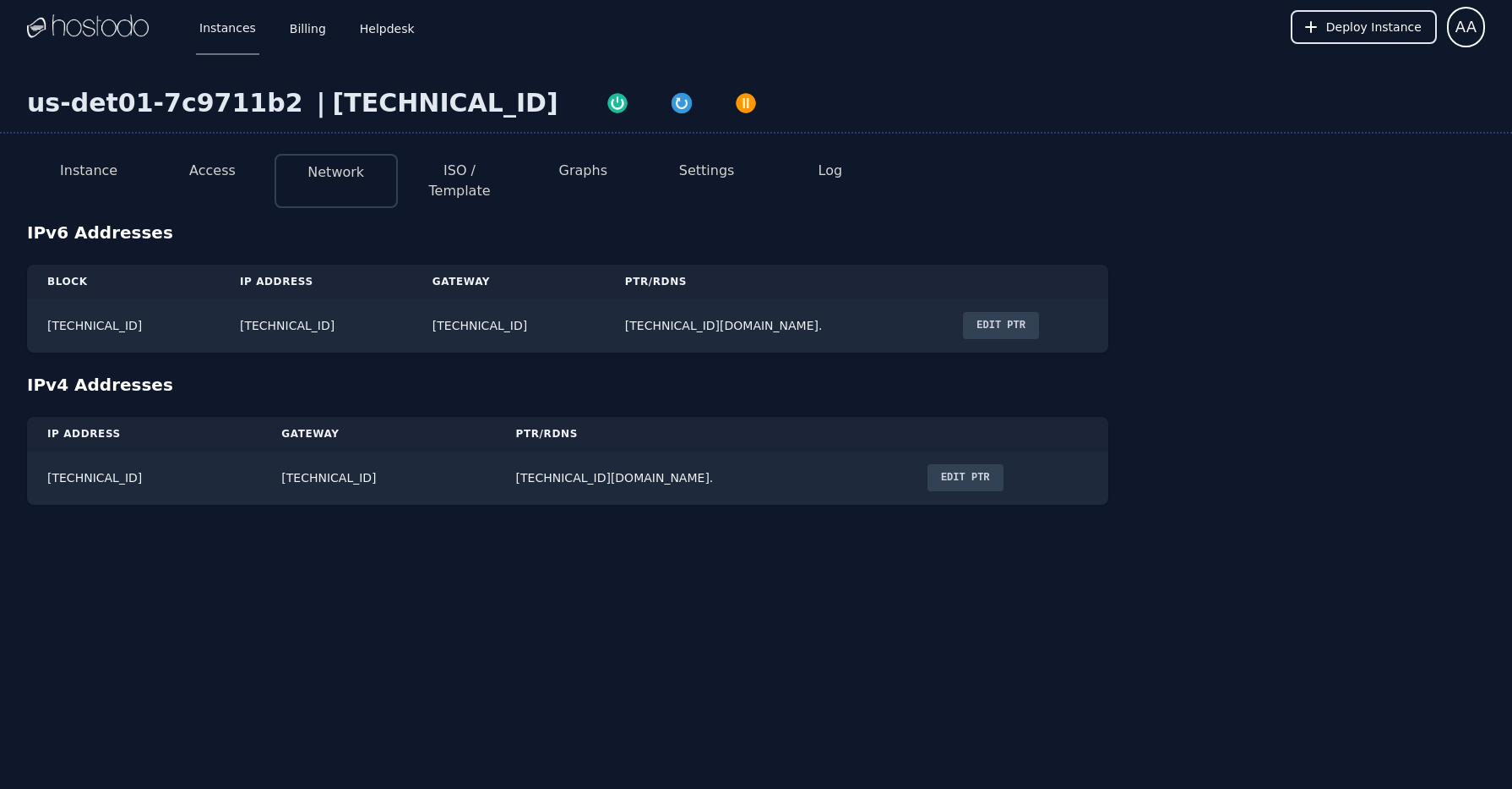
click at [195, 169] on button "Access" at bounding box center [212, 170] width 47 height 20
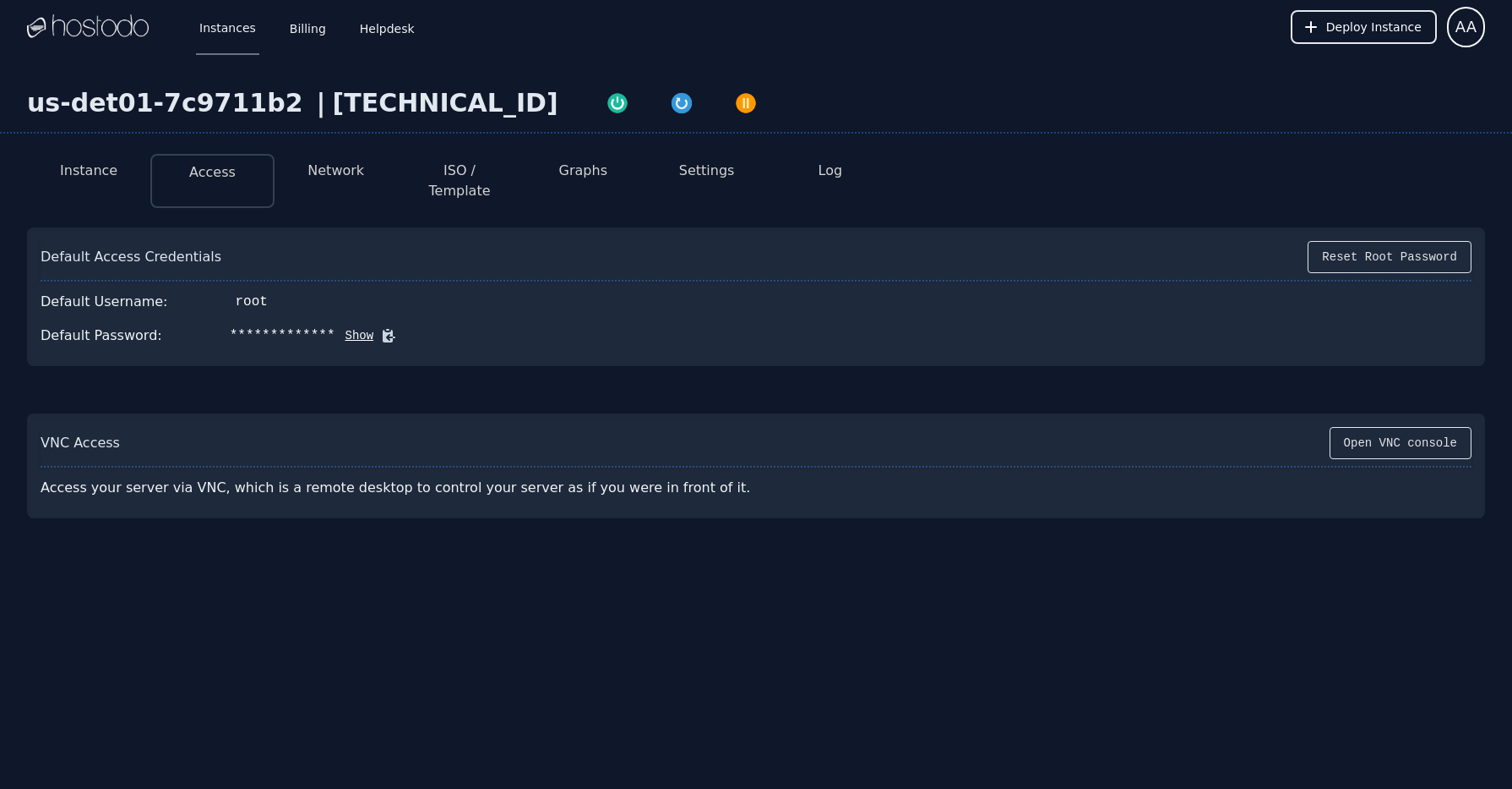
click at [350, 327] on button "Show" at bounding box center [355, 335] width 39 height 17
click at [406, 327] on icon at bounding box center [413, 335] width 17 height 17
click at [230, 40] on link "Instances" at bounding box center [227, 26] width 63 height 56
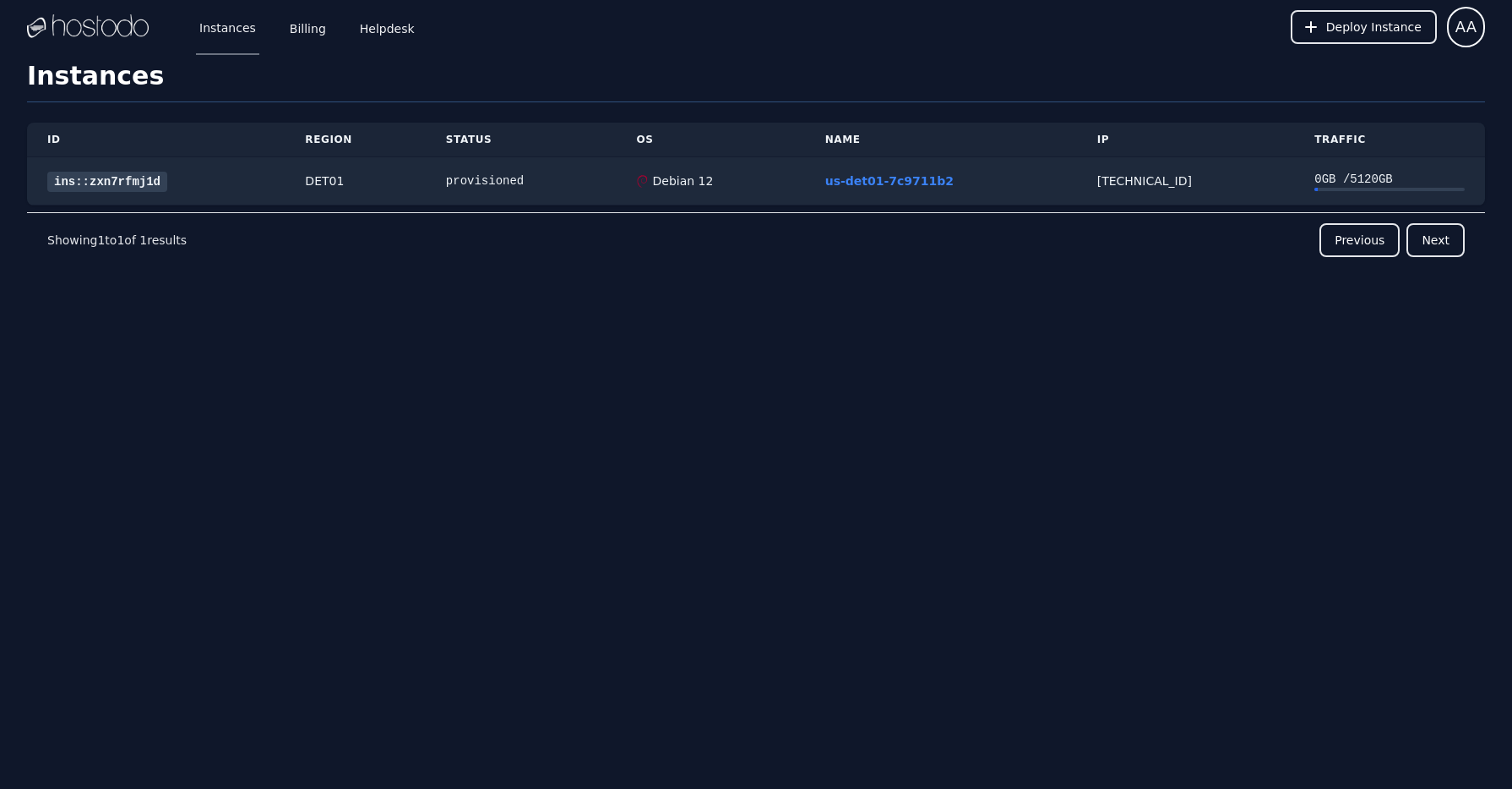
click at [1370, 46] on div "Deploy Instance AA" at bounding box center [1388, 27] width 195 height 55
click at [1365, 32] on span "Deploy Instance" at bounding box center [1374, 26] width 95 height 17
